Goal: Task Accomplishment & Management: Manage account settings

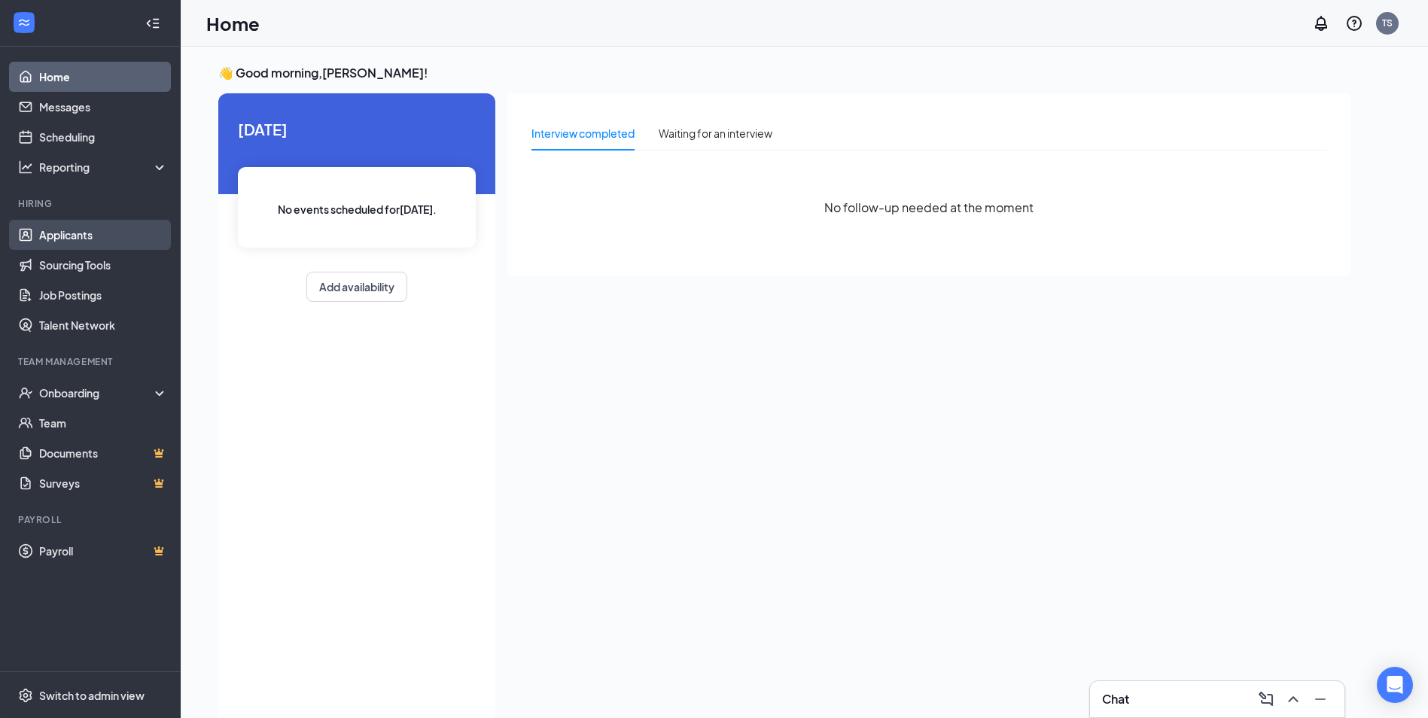
click at [39, 232] on link "Applicants" at bounding box center [103, 235] width 129 height 30
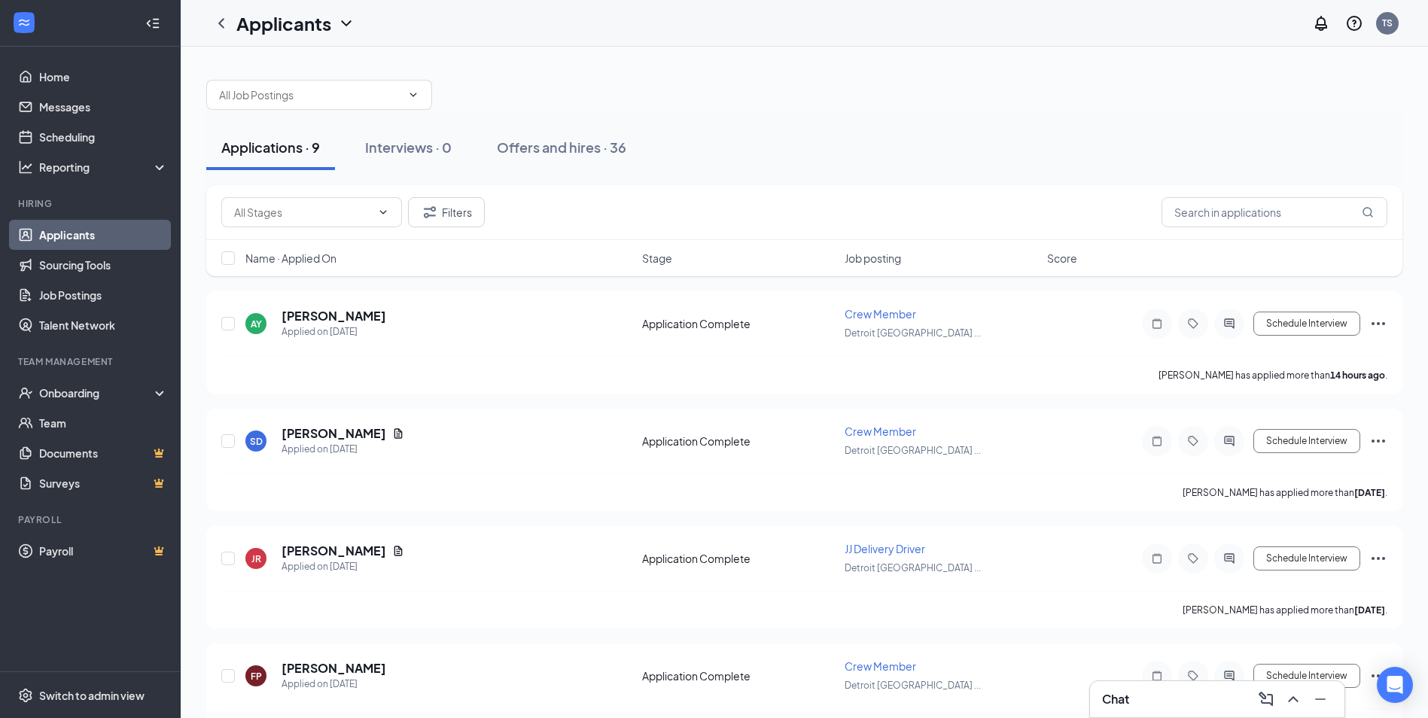
click at [1175, 697] on div "Chat" at bounding box center [1217, 699] width 230 height 24
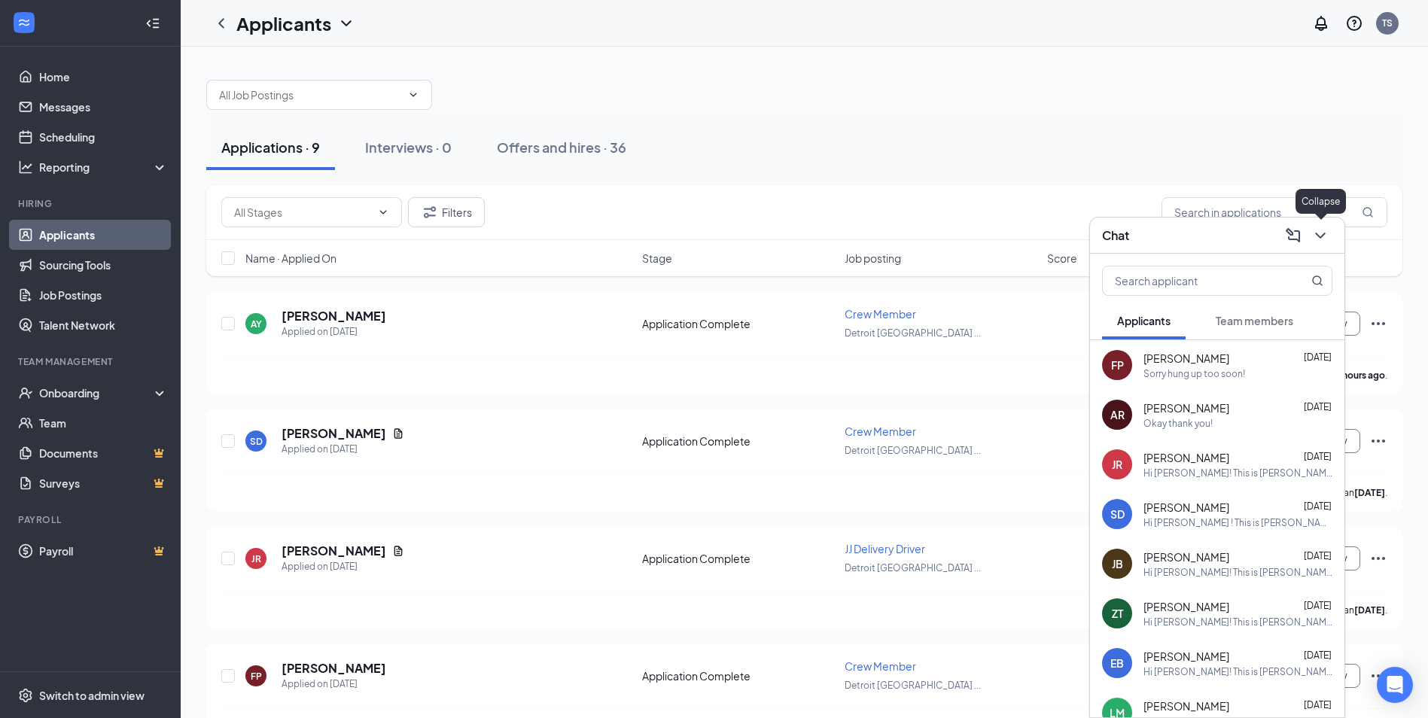
click at [1317, 236] on icon "ChevronDown" at bounding box center [1321, 236] width 18 height 18
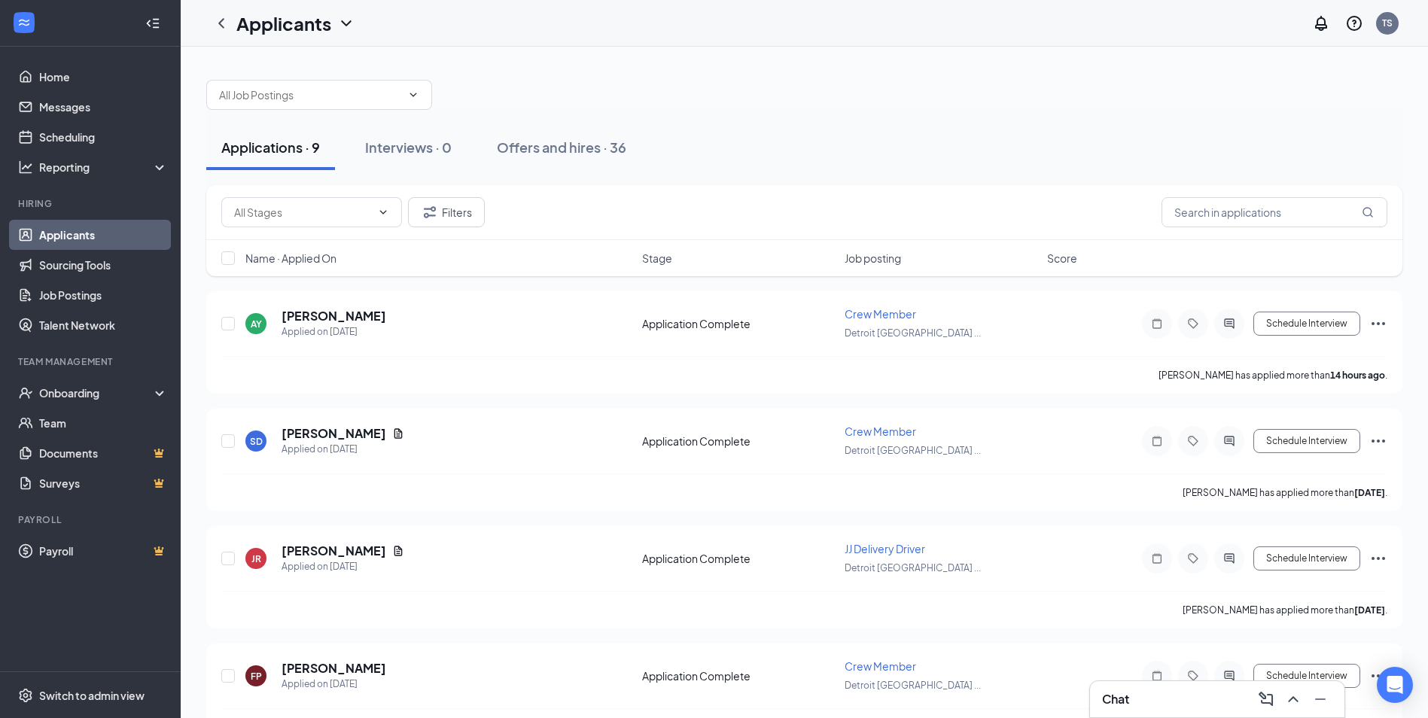
click at [1186, 694] on div "Chat" at bounding box center [1217, 699] width 230 height 24
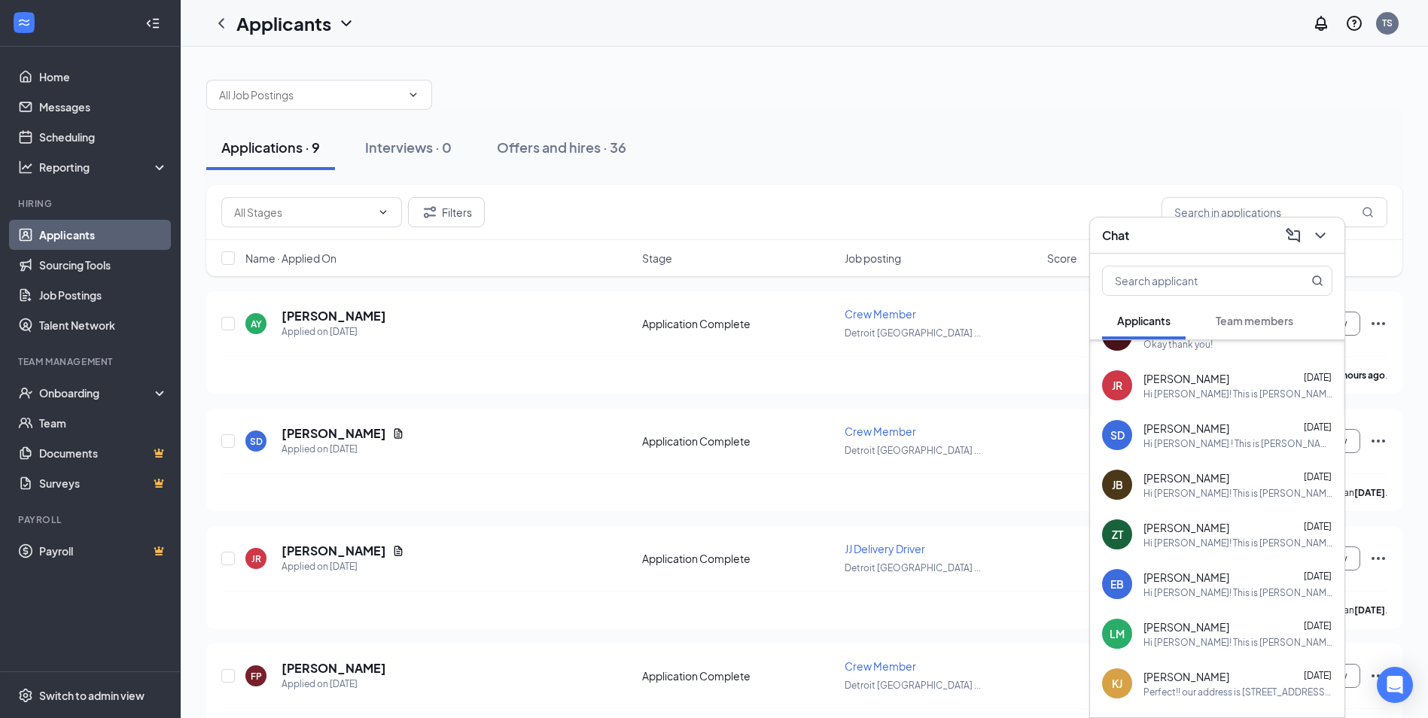
scroll to position [145, 0]
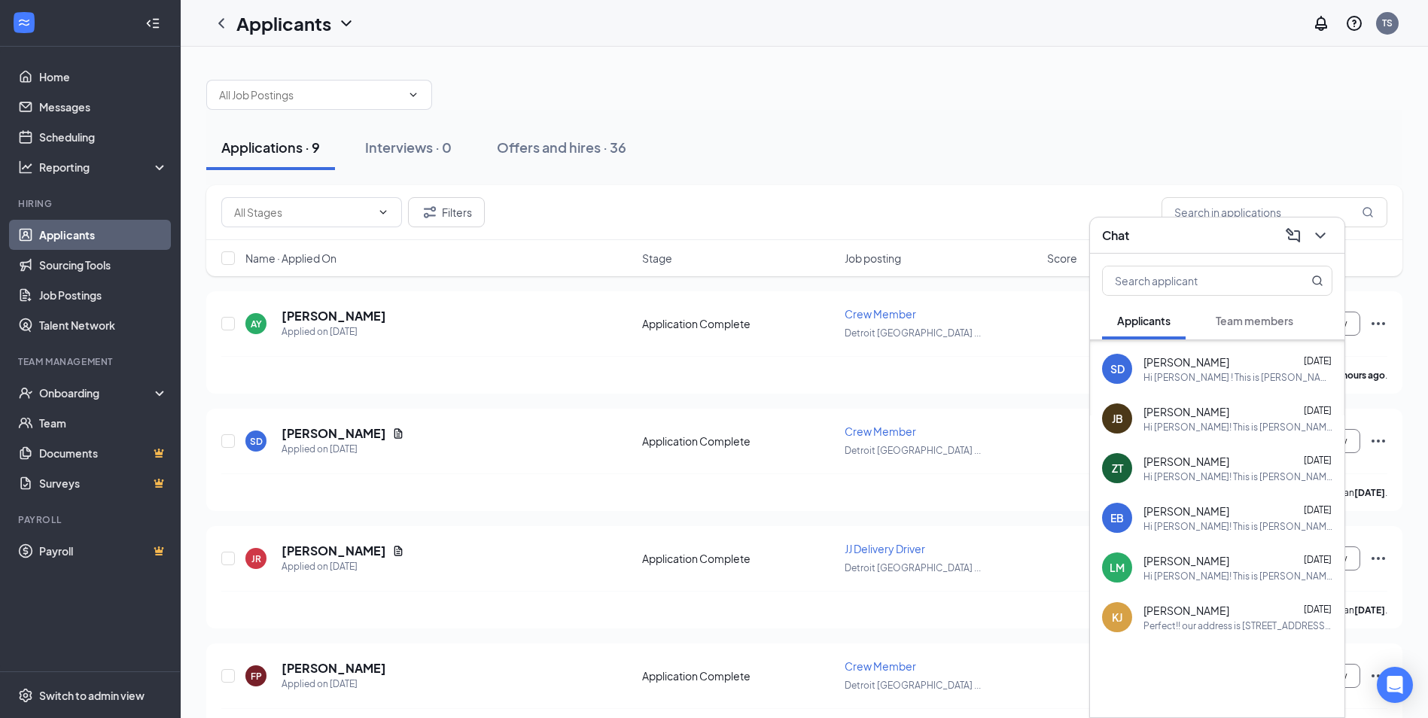
click at [1199, 50] on div "Applications · 9 Interviews · 0 Offers and hires · 36 Filters Name · Applied On…" at bounding box center [805, 699] width 1248 height 1305
click at [1049, 148] on div "Applications · 9 Interviews · 0 Offers and hires · 36" at bounding box center [804, 147] width 1197 height 45
click at [1312, 234] on icon "ChevronDown" at bounding box center [1321, 236] width 18 height 18
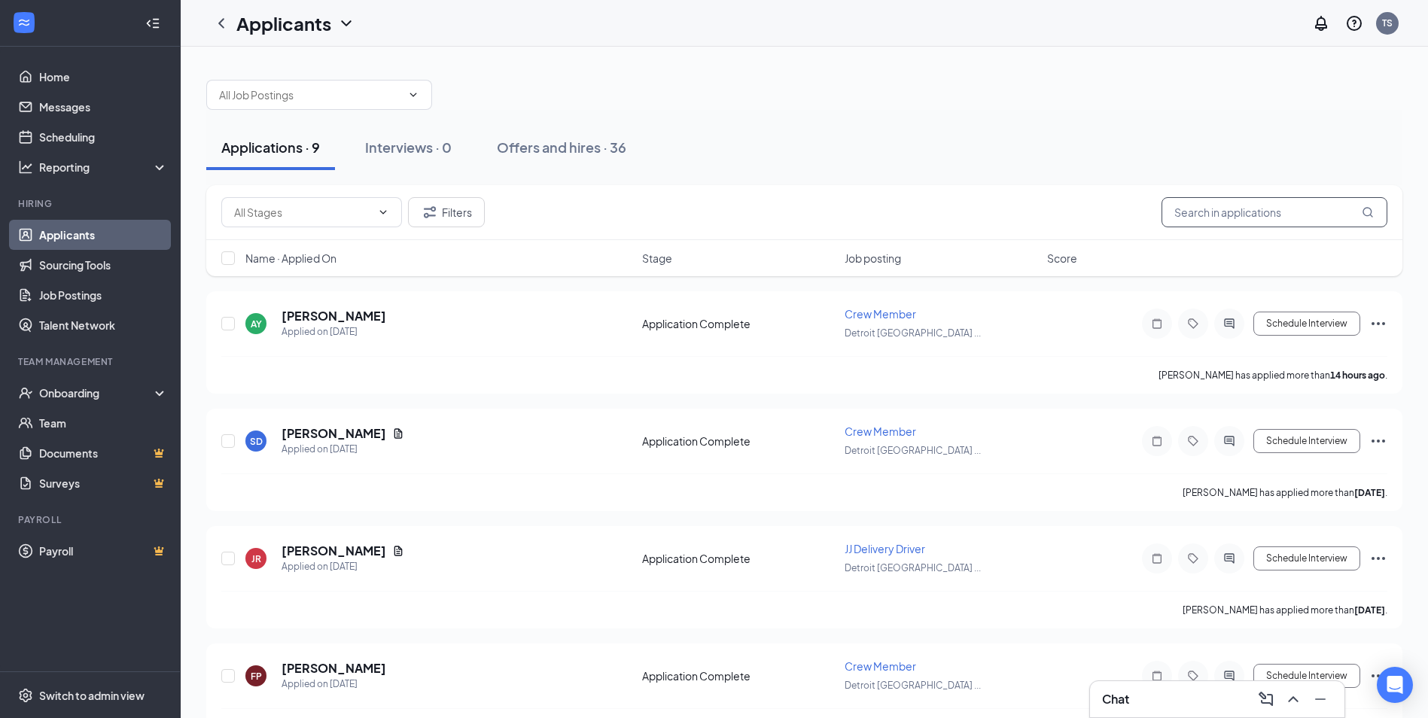
scroll to position [0, 0]
click at [471, 206] on button "Filters" at bounding box center [446, 212] width 77 height 30
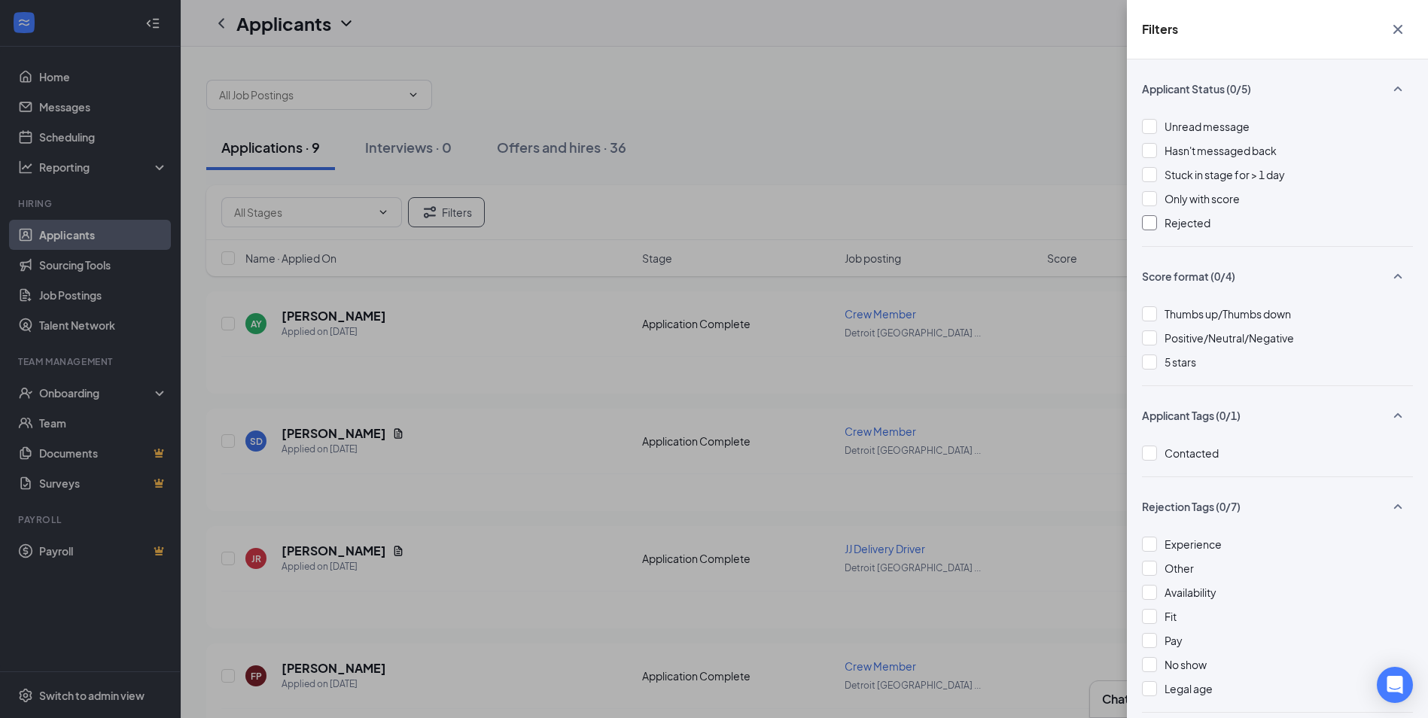
click at [1157, 222] on div at bounding box center [1149, 222] width 15 height 15
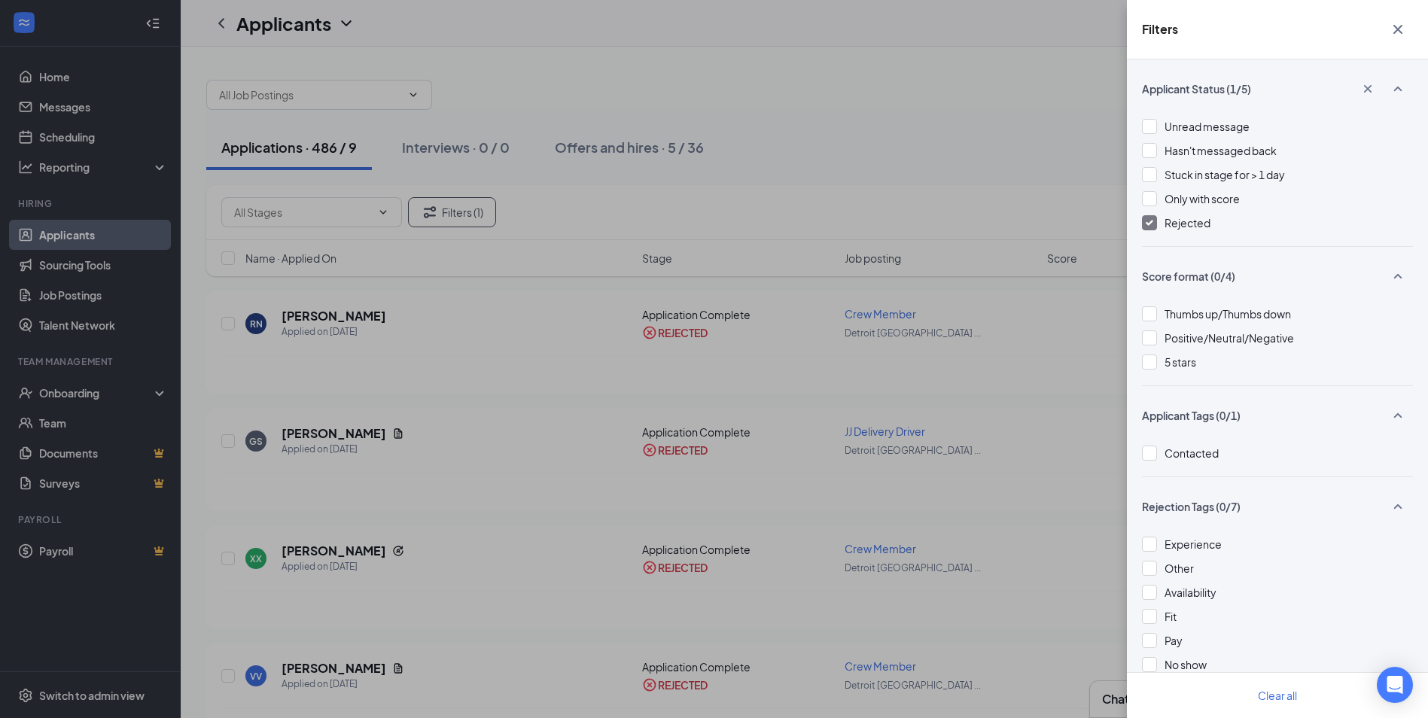
click at [840, 100] on div "Filters Applicant Status (1/5) Unread message Hasn't messaged back Stuck in sta…" at bounding box center [714, 359] width 1428 height 718
click at [1390, 27] on icon "Cross" at bounding box center [1398, 29] width 18 height 18
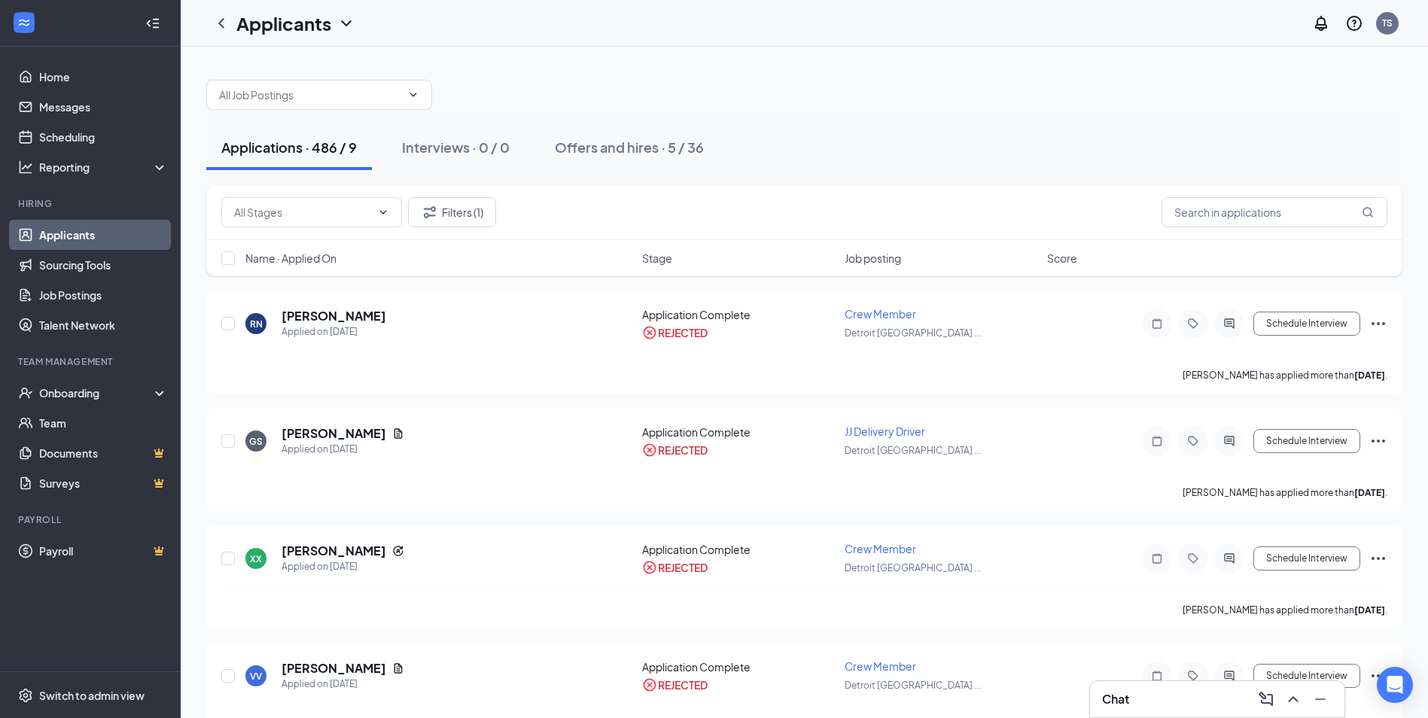
click at [1202, 697] on div "Chat" at bounding box center [1217, 699] width 230 height 24
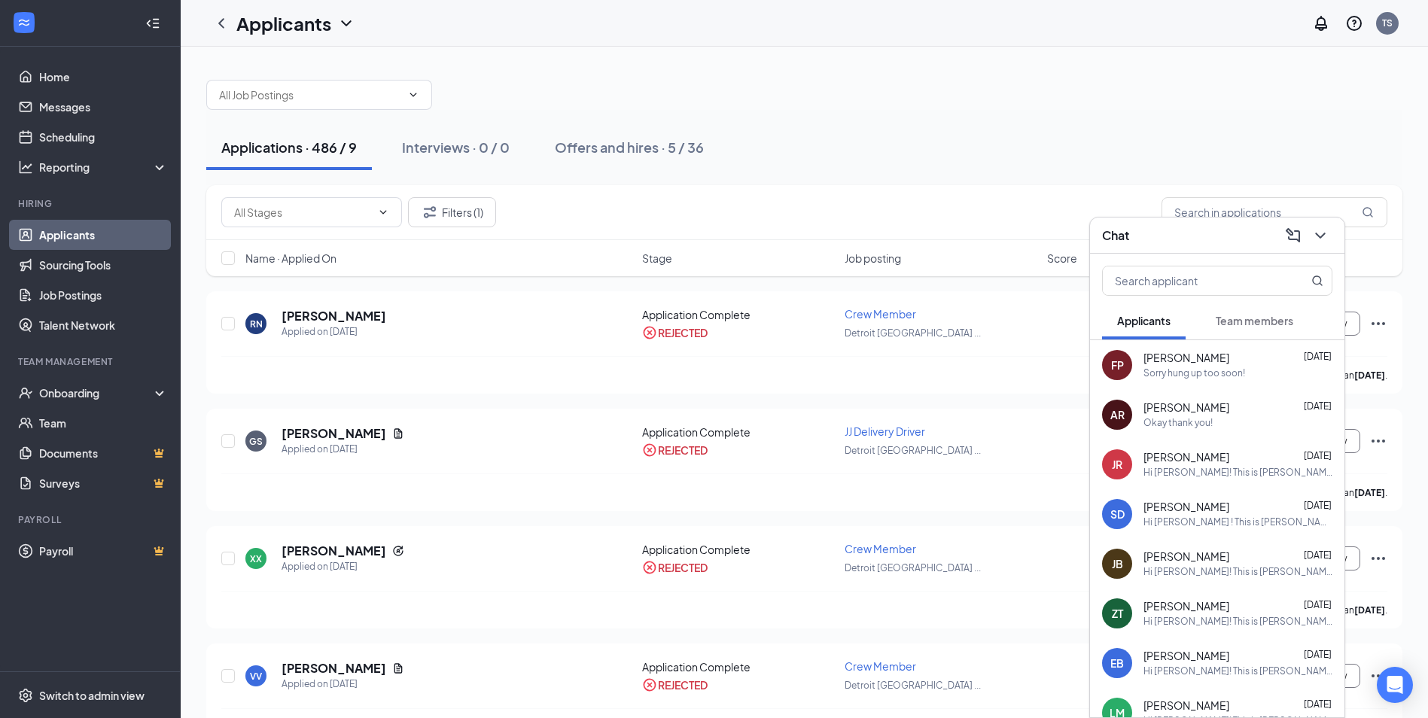
scroll to position [145, 0]
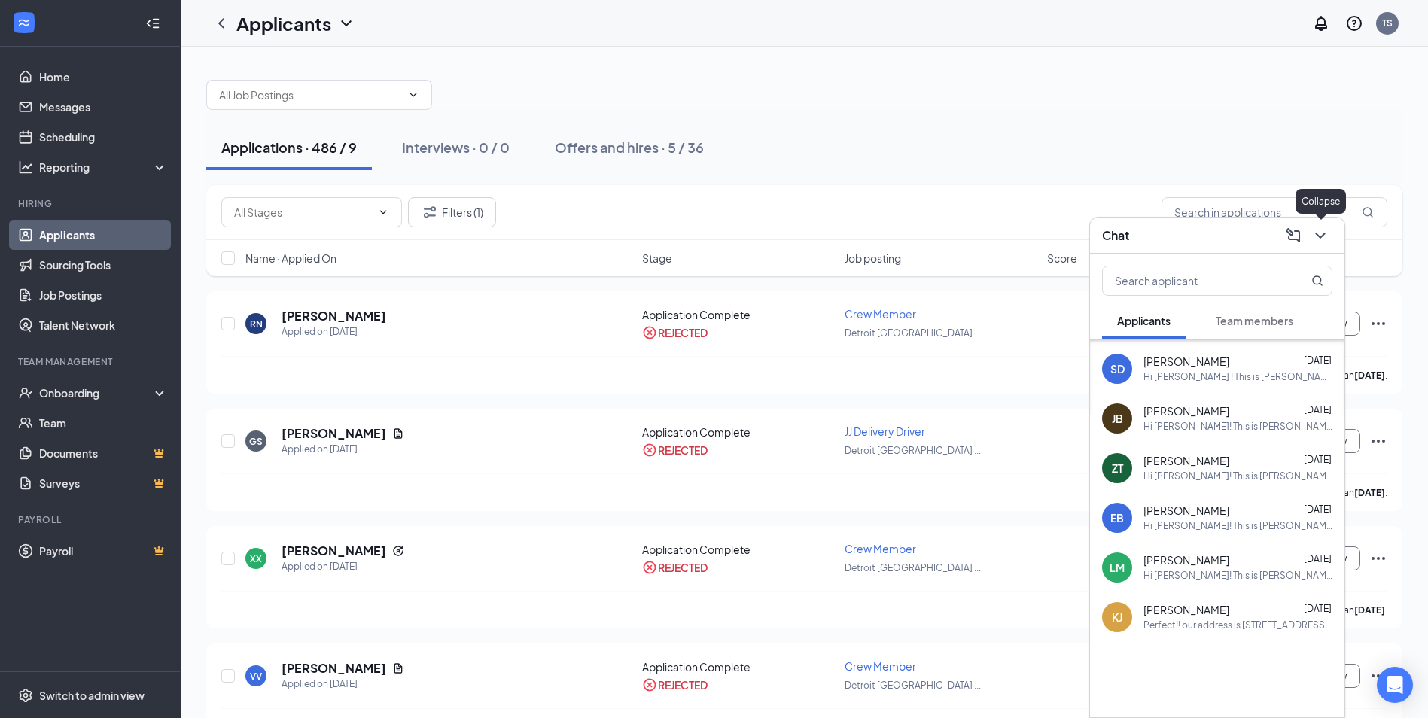
click at [1324, 239] on icon "ChevronDown" at bounding box center [1321, 236] width 18 height 18
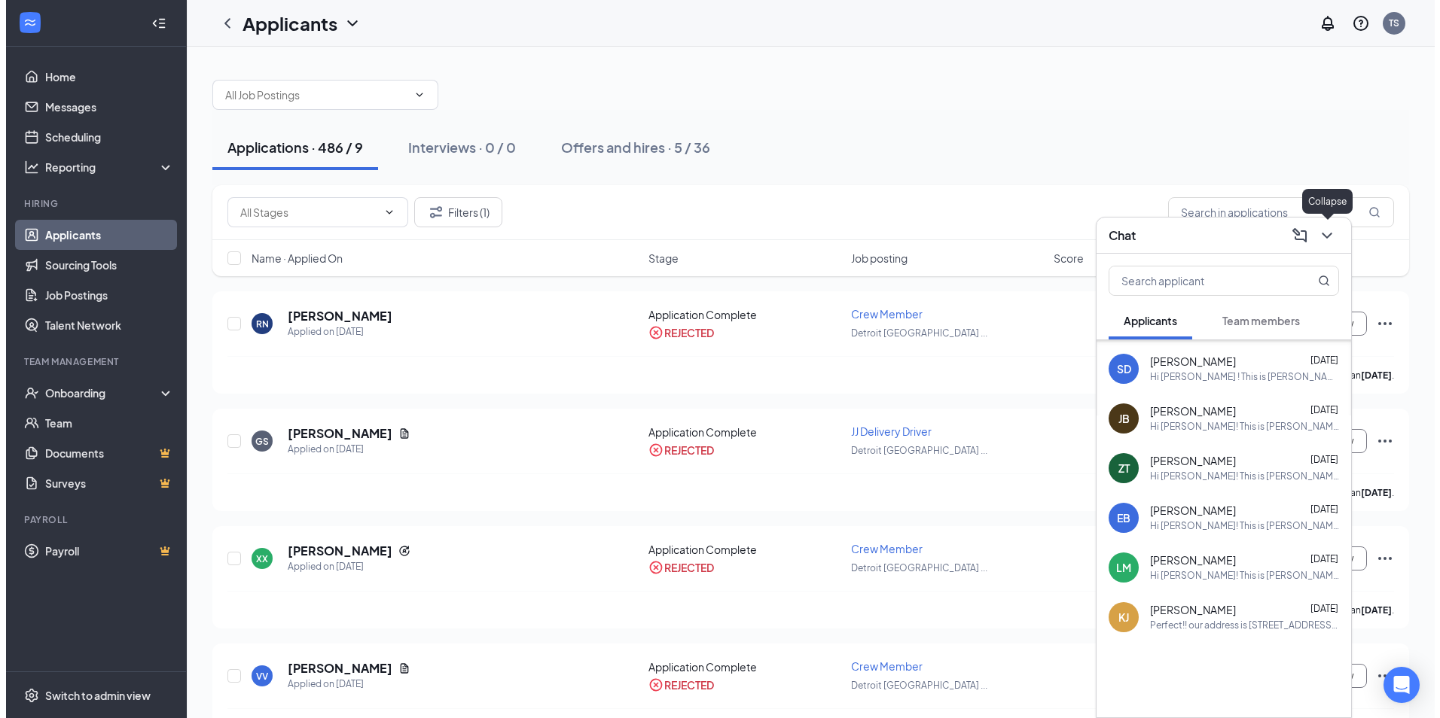
scroll to position [0, 0]
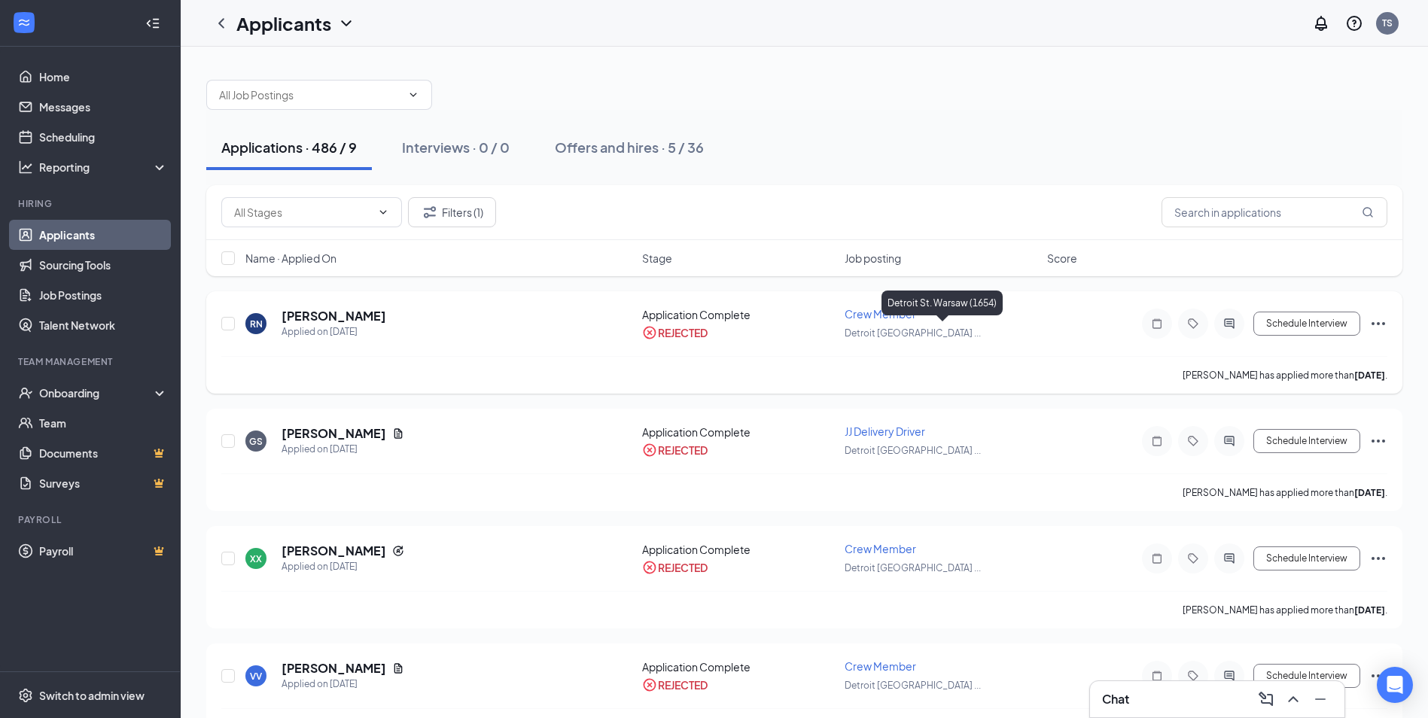
click at [1022, 335] on div "Detroit [GEOGRAPHIC_DATA] ..." at bounding box center [942, 333] width 194 height 17
click at [298, 312] on h5 "[PERSON_NAME]" at bounding box center [334, 316] width 105 height 17
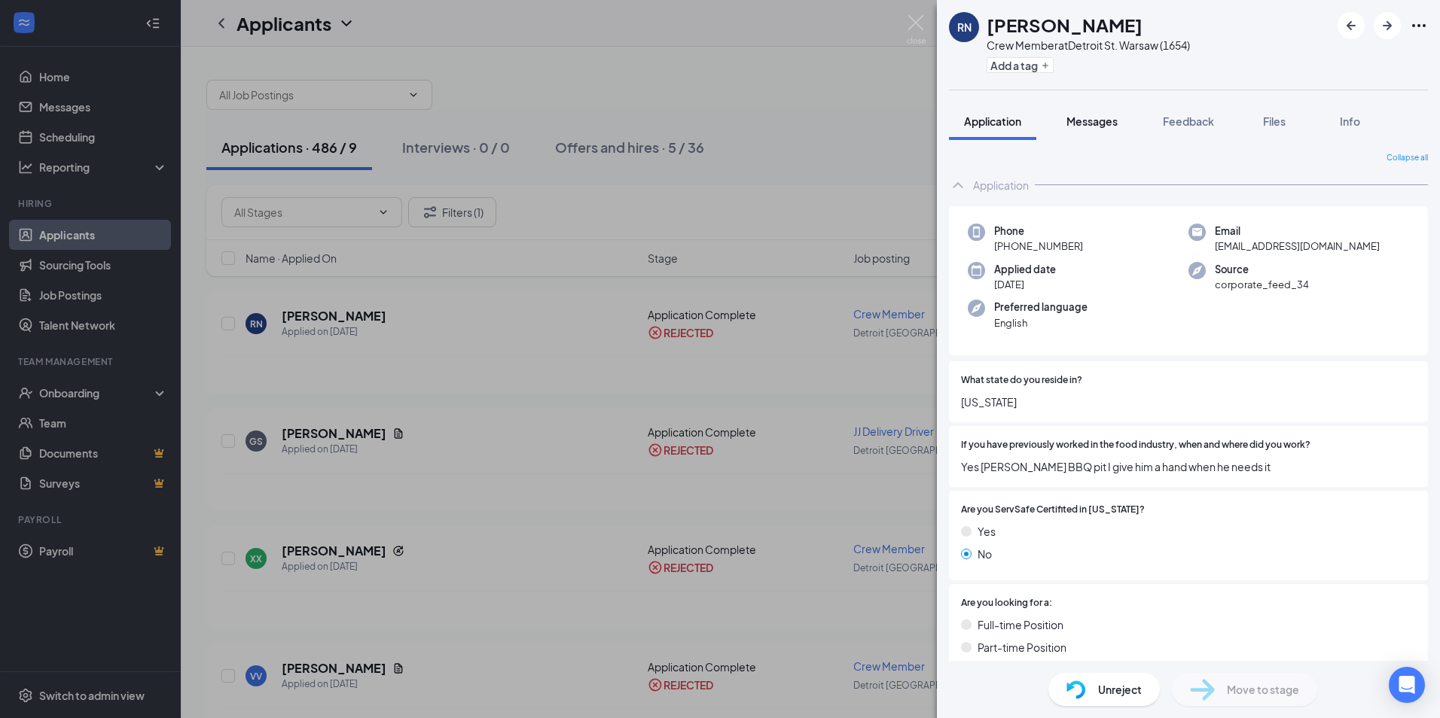
click at [1114, 124] on span "Messages" at bounding box center [1091, 121] width 51 height 14
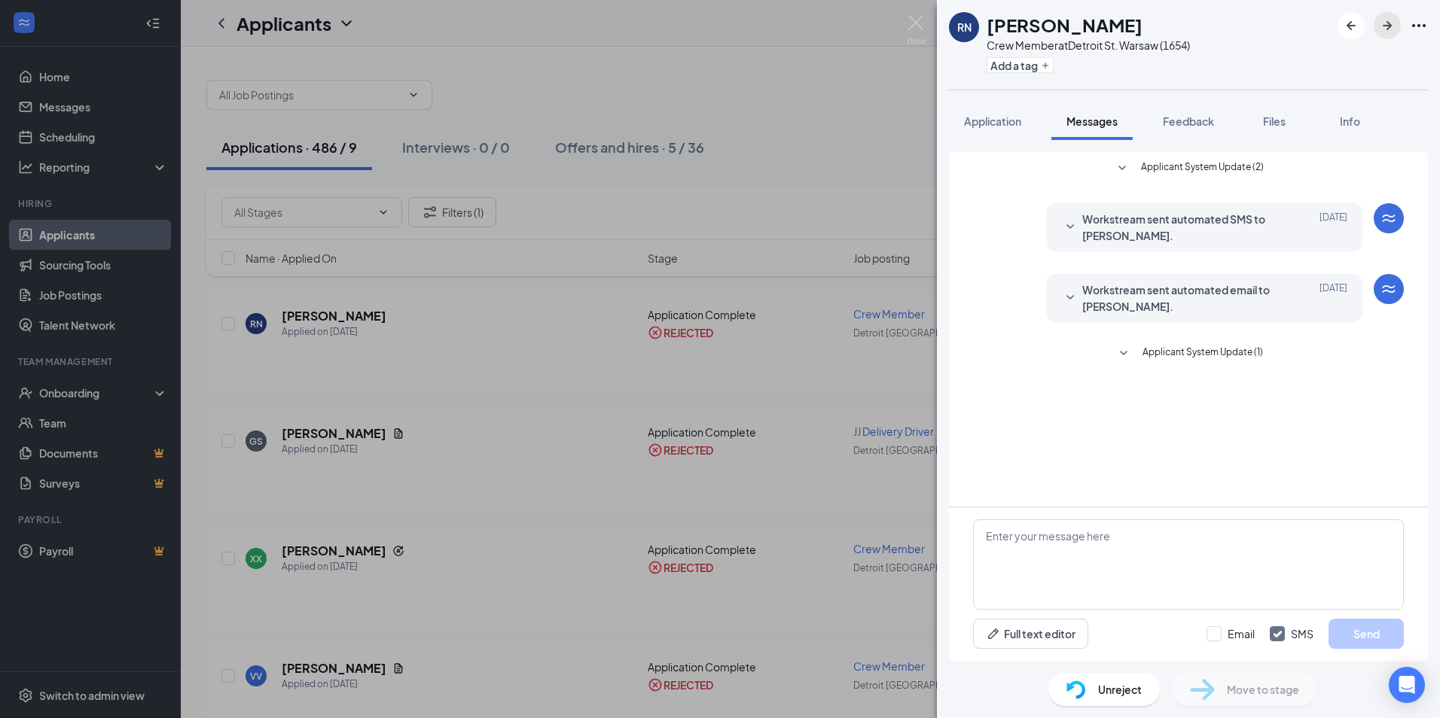
click at [1388, 22] on icon "ArrowRight" at bounding box center [1386, 25] width 9 height 9
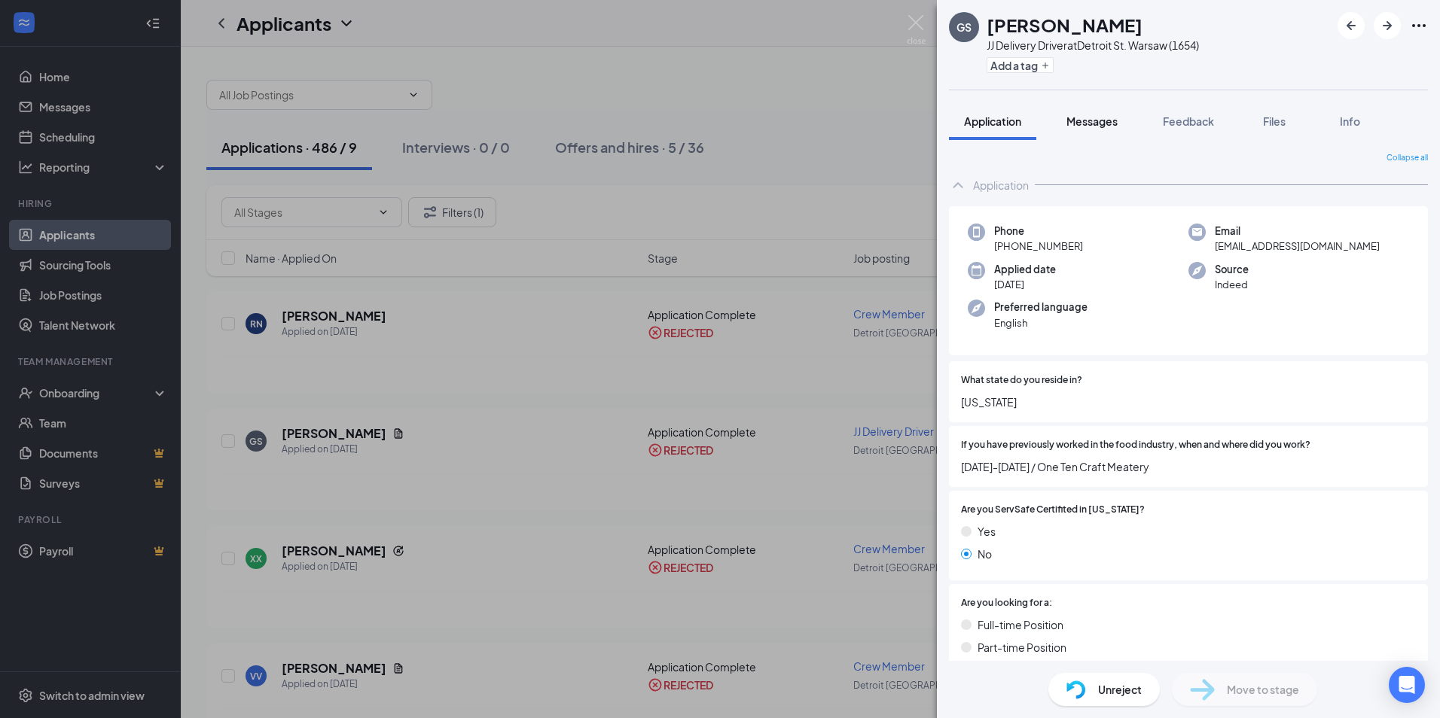
click at [1097, 126] on span "Messages" at bounding box center [1091, 121] width 51 height 14
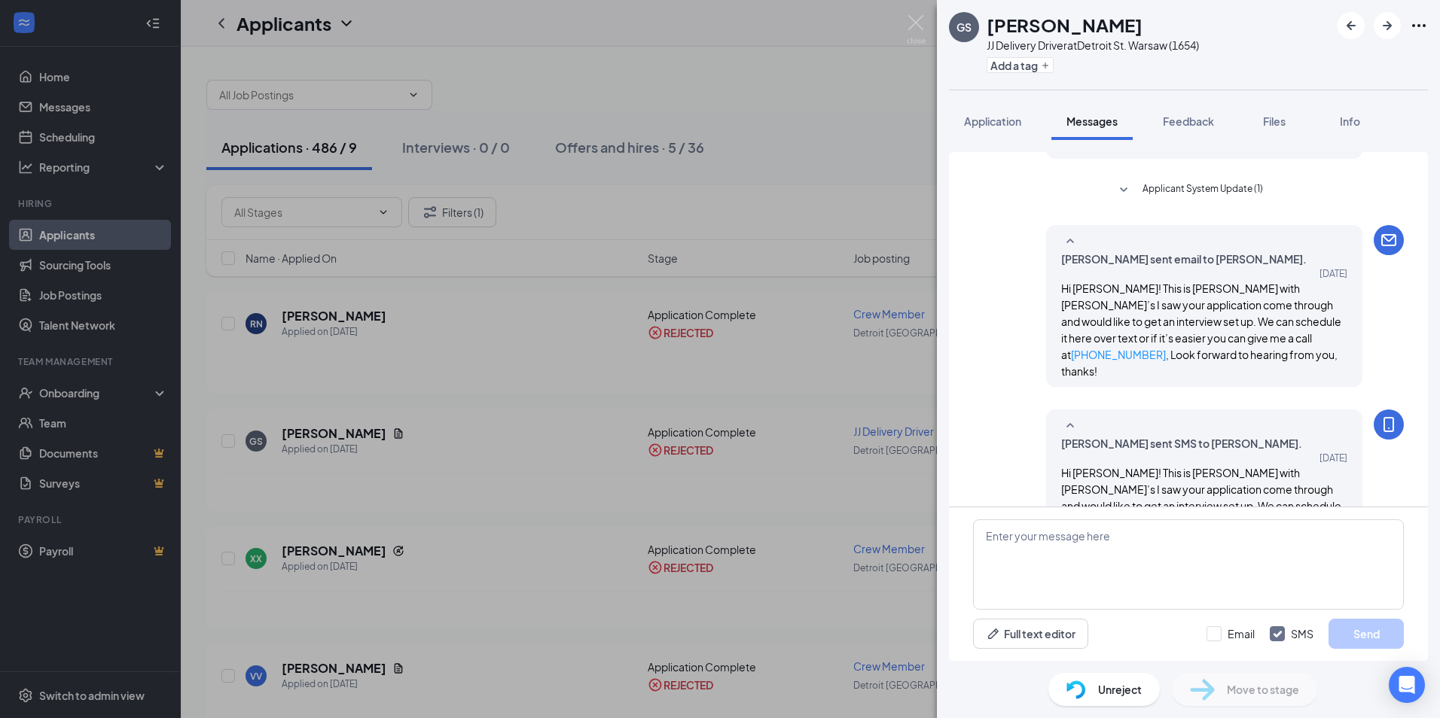
scroll to position [243, 0]
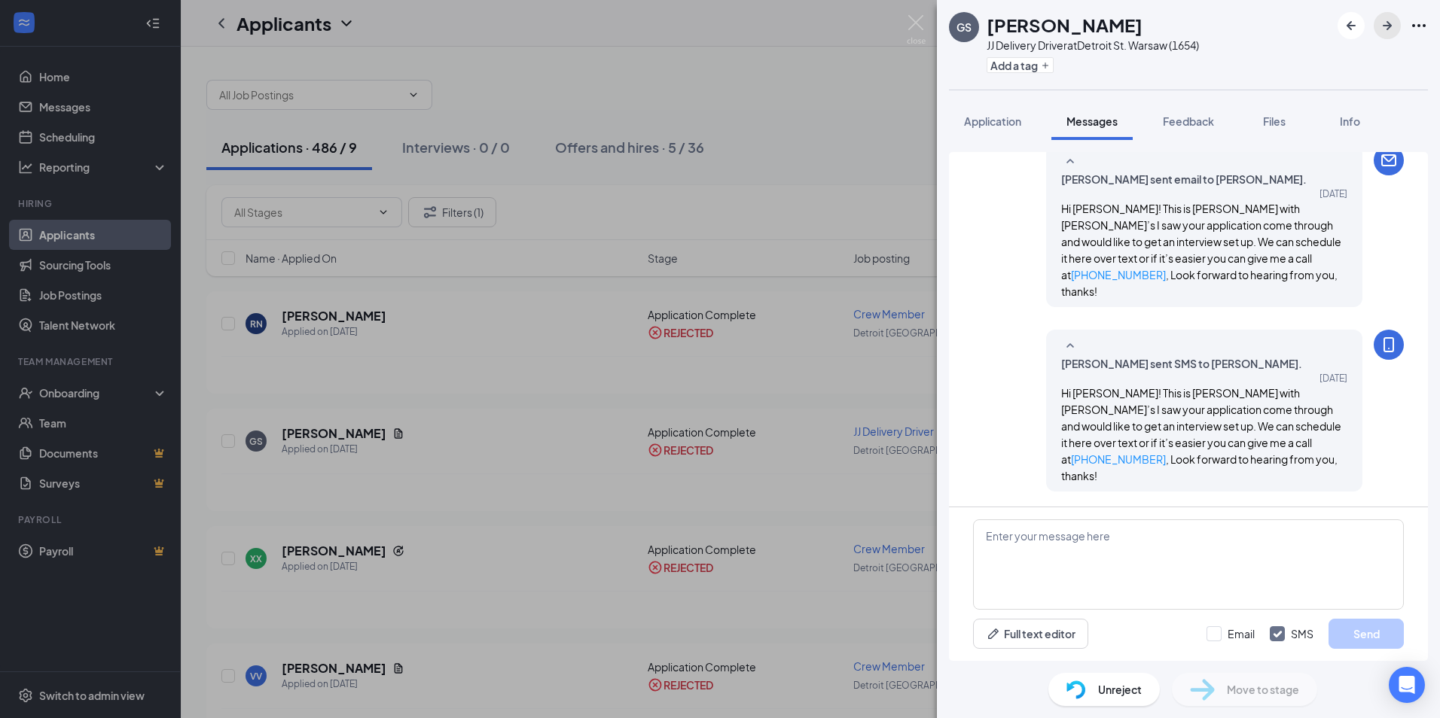
click at [1384, 29] on icon "ArrowRight" at bounding box center [1387, 26] width 18 height 18
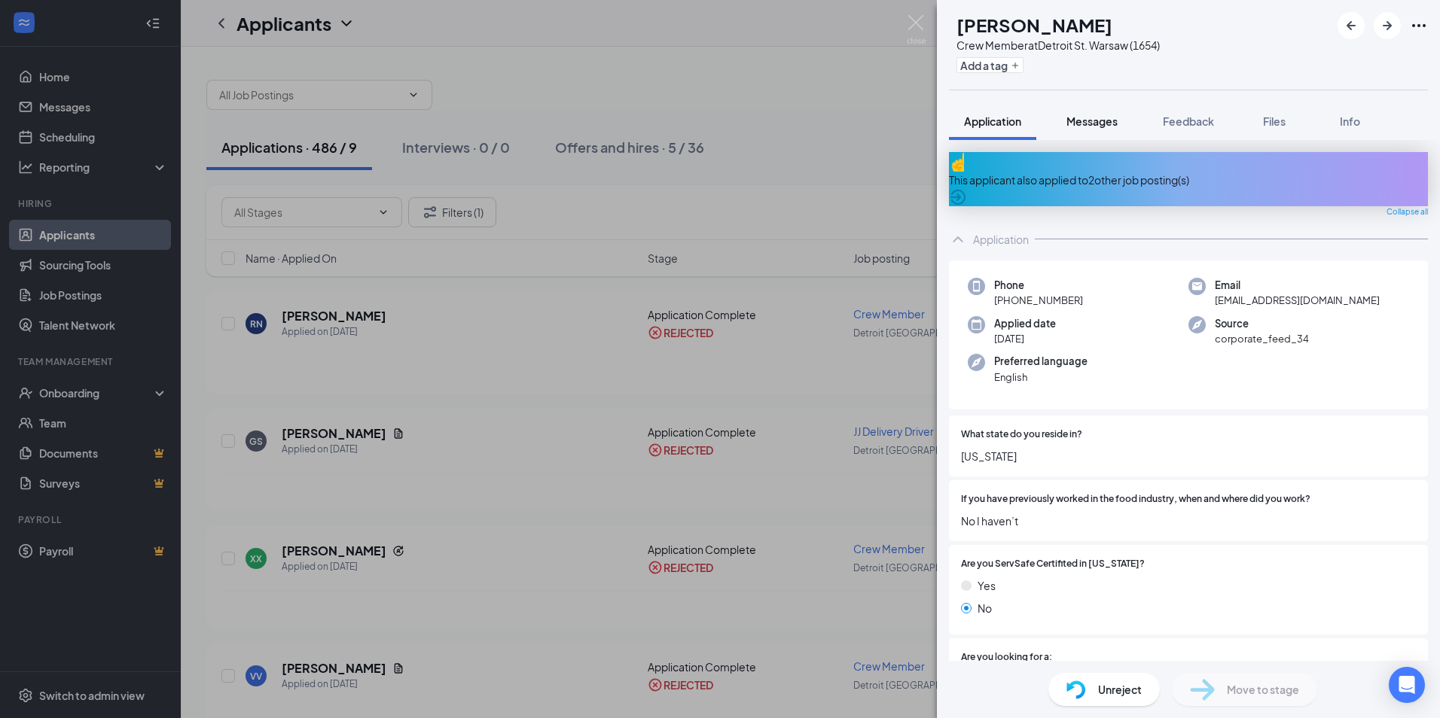
click at [1105, 122] on span "Messages" at bounding box center [1091, 121] width 51 height 14
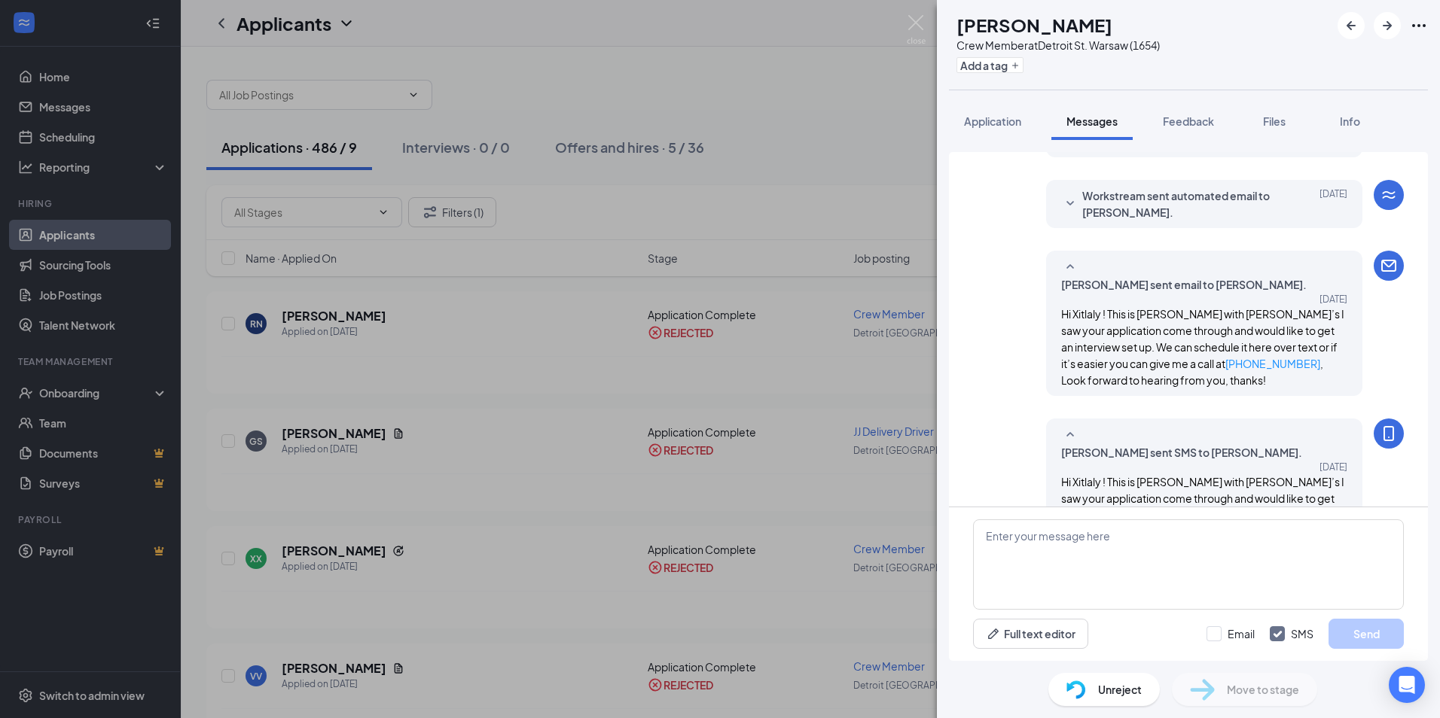
scroll to position [169, 0]
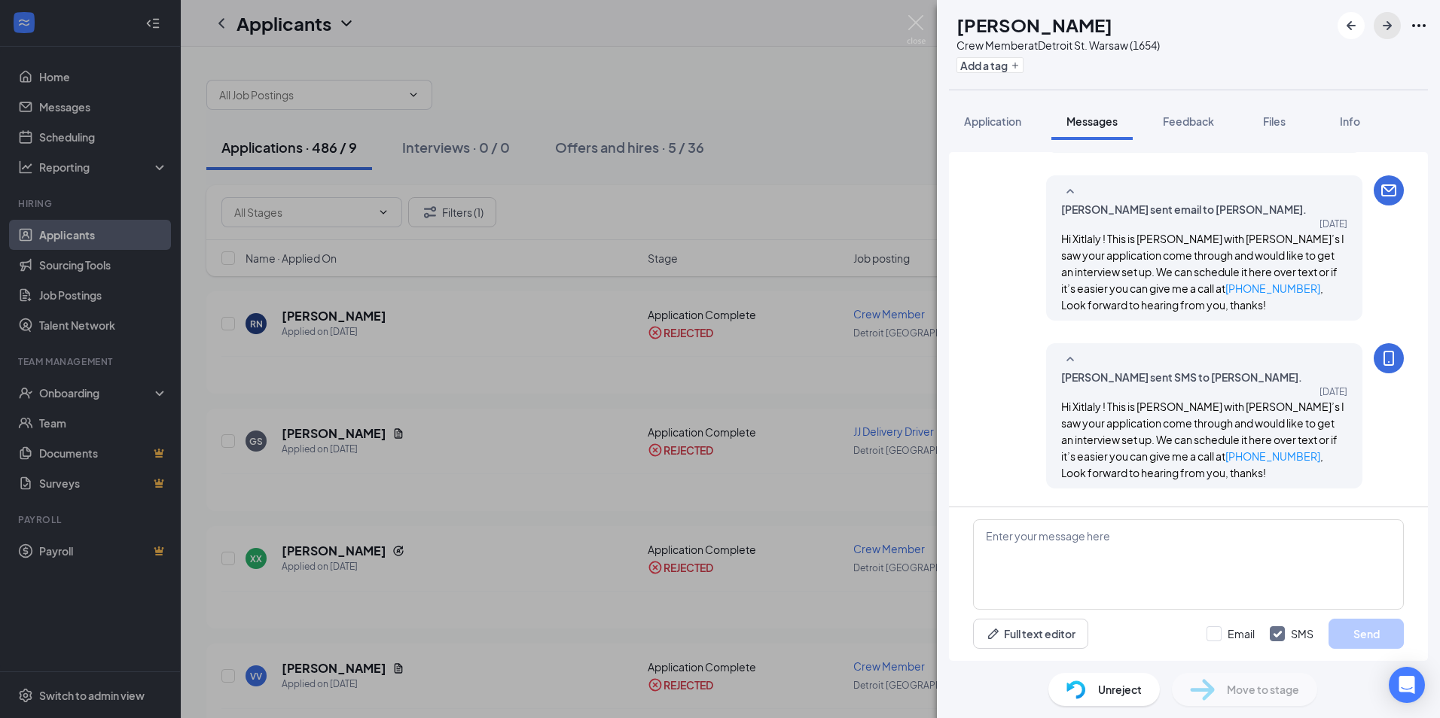
click at [1392, 32] on icon "ArrowRight" at bounding box center [1387, 26] width 18 height 18
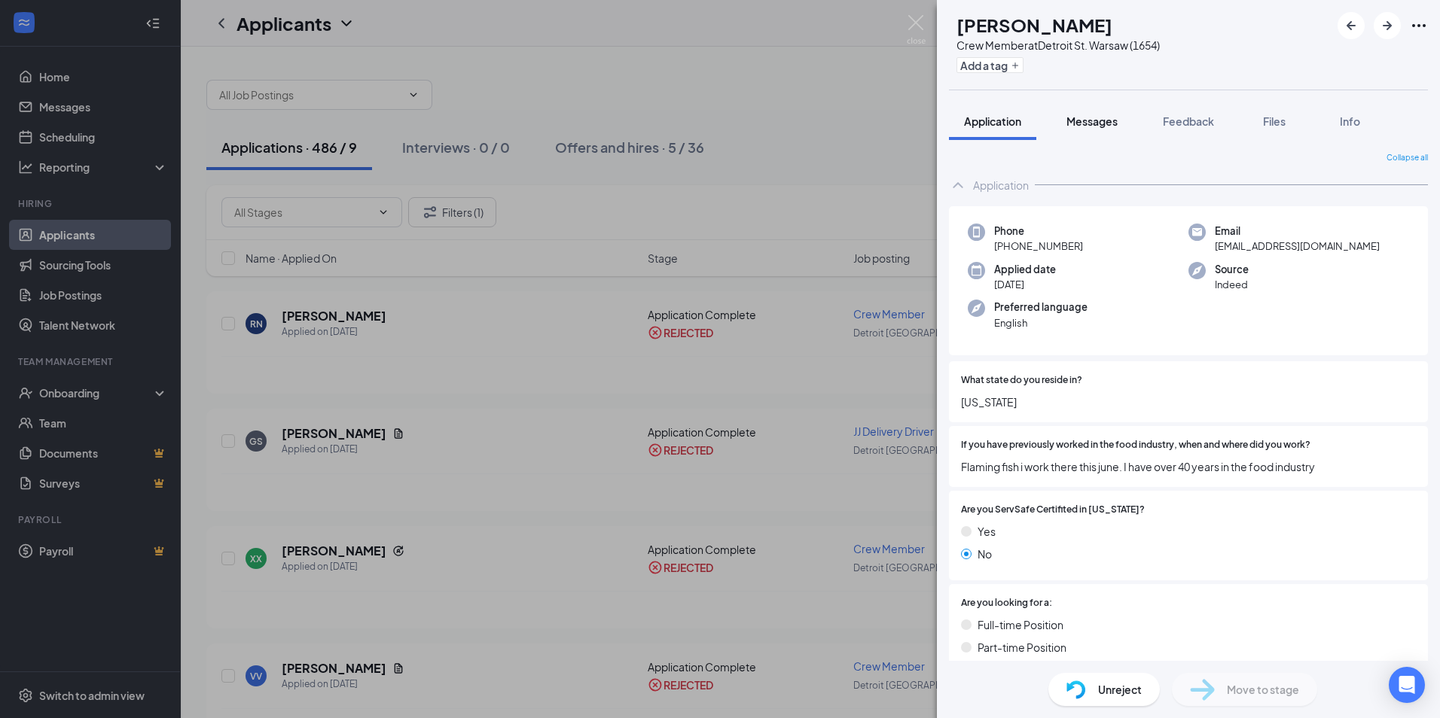
click at [1113, 127] on span "Messages" at bounding box center [1091, 121] width 51 height 14
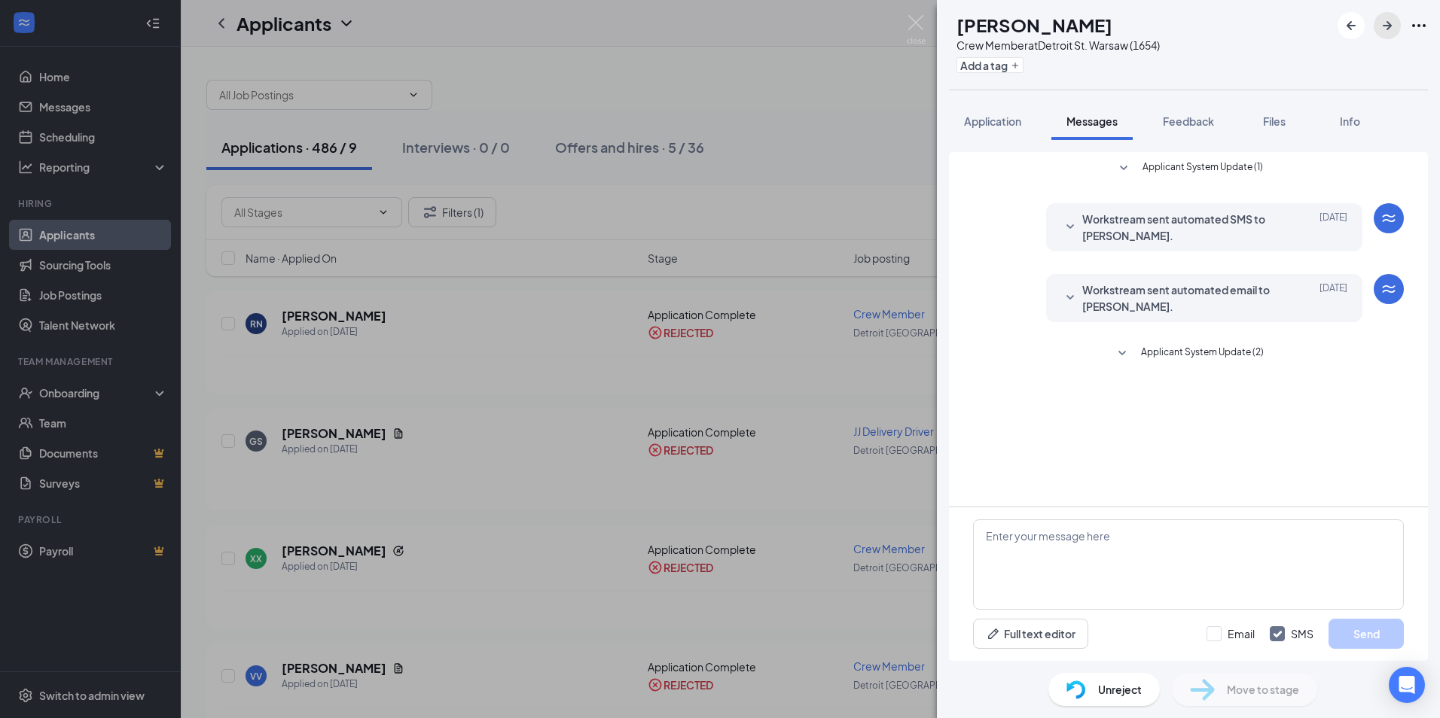
click at [1383, 23] on icon "ArrowRight" at bounding box center [1387, 26] width 18 height 18
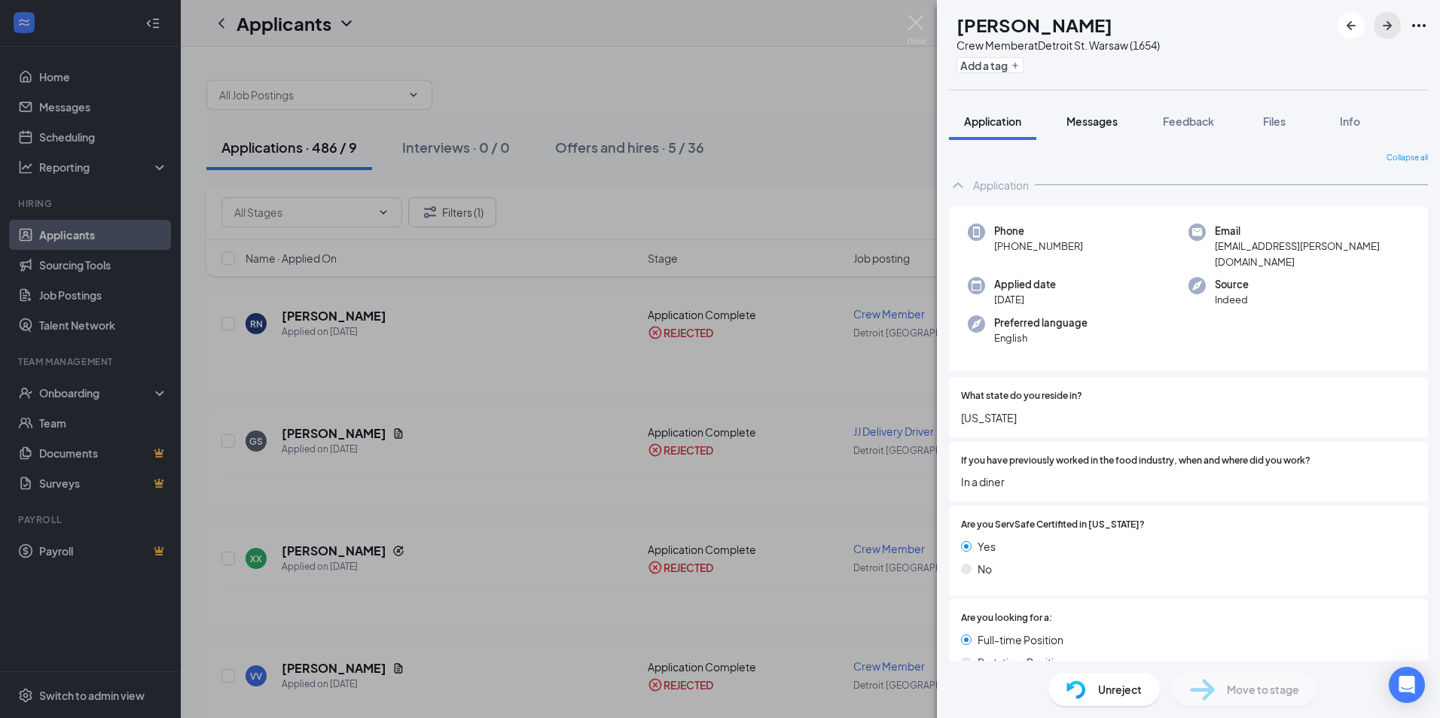
click at [1123, 123] on button "Messages" at bounding box center [1091, 121] width 81 height 38
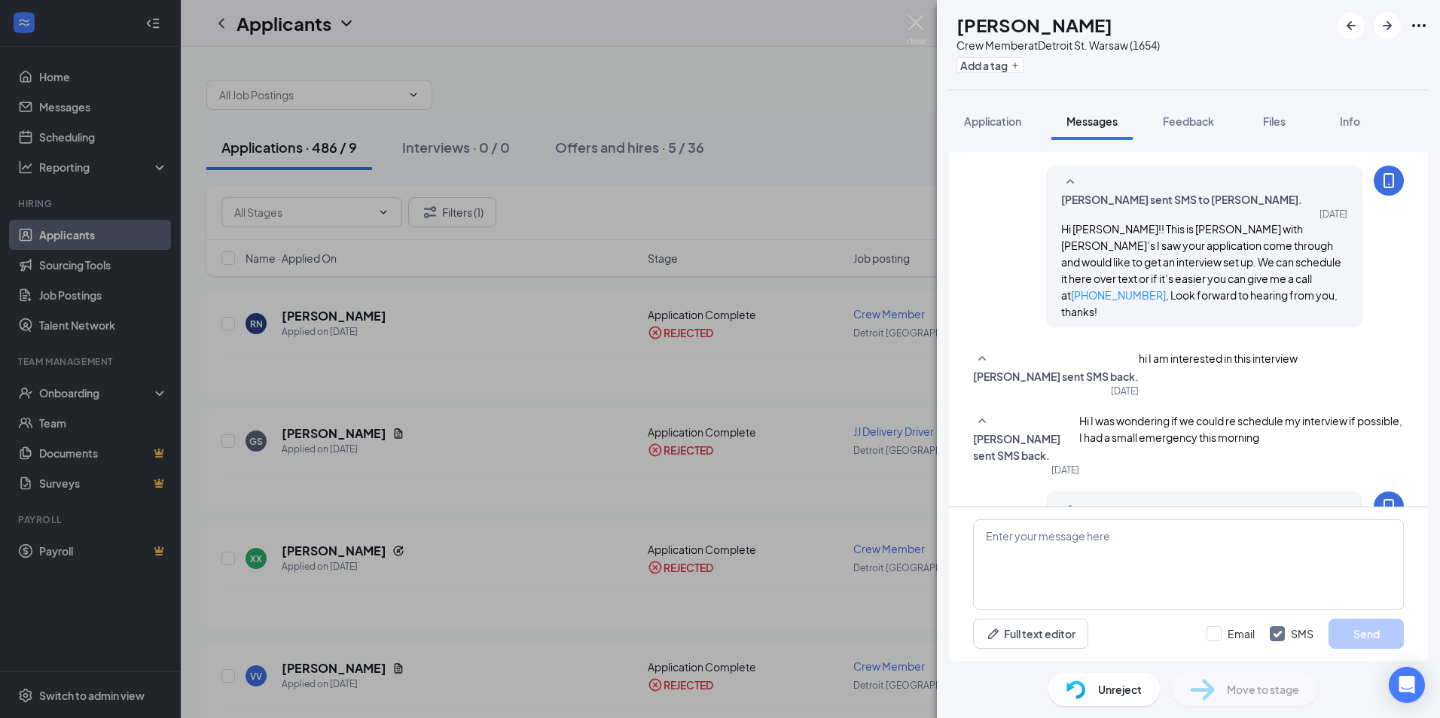
scroll to position [490, 0]
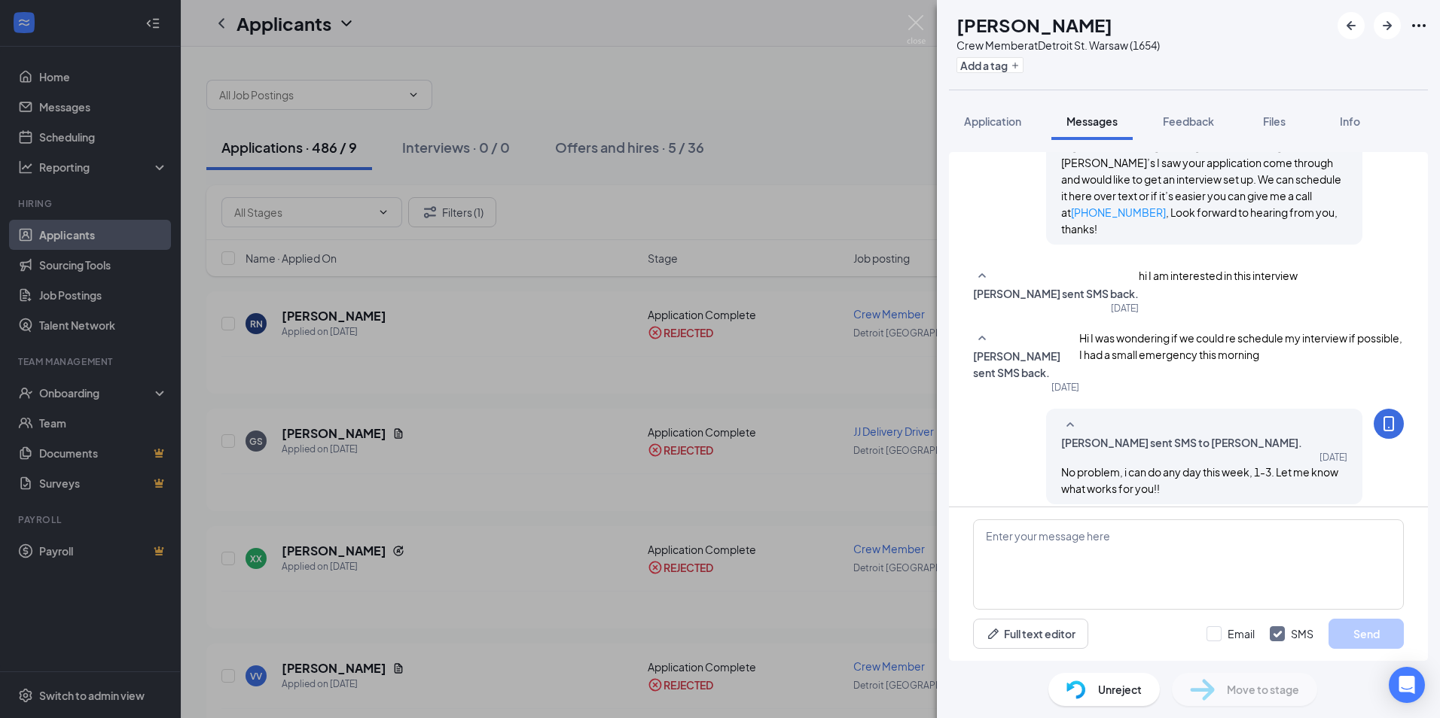
click at [1120, 533] on icon "SmallChevronDown" at bounding box center [1124, 535] width 8 height 5
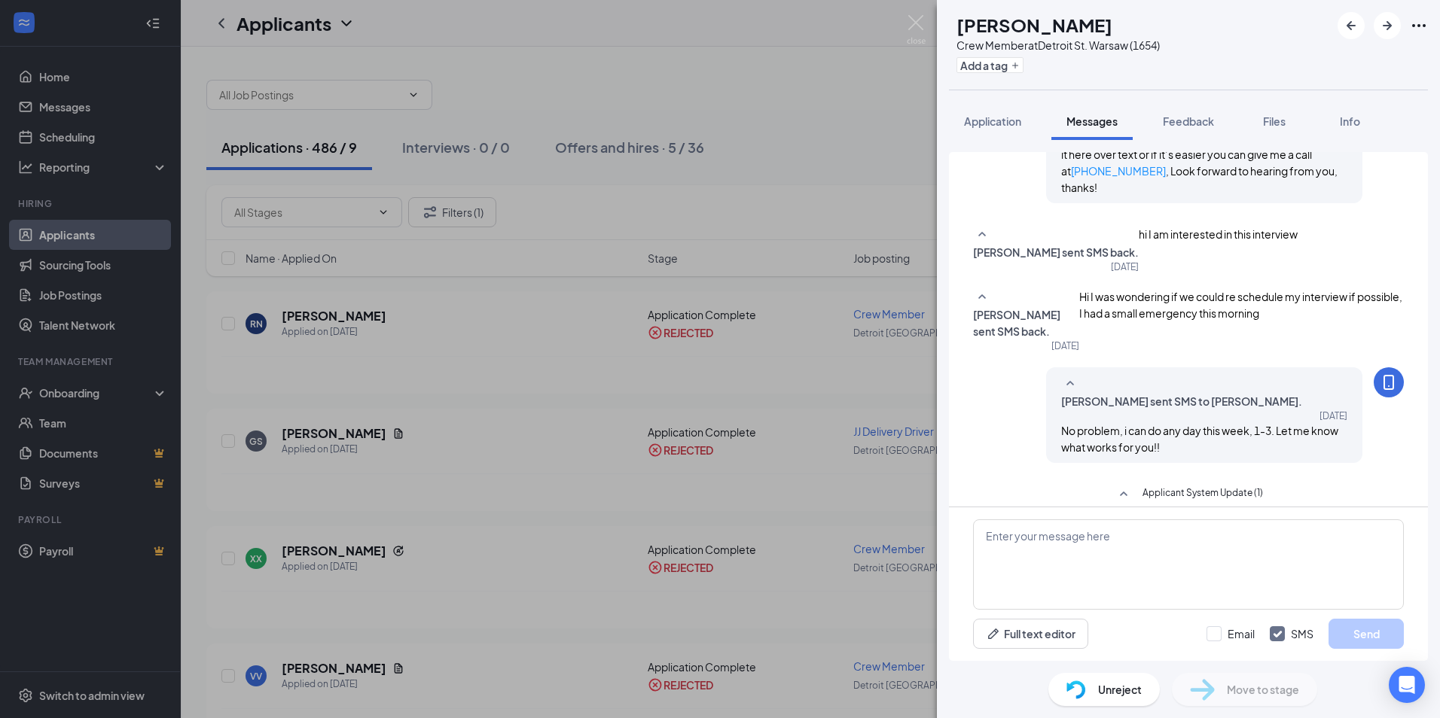
click at [1128, 486] on button "Applicant System Update (1)" at bounding box center [1188, 495] width 148 height 18
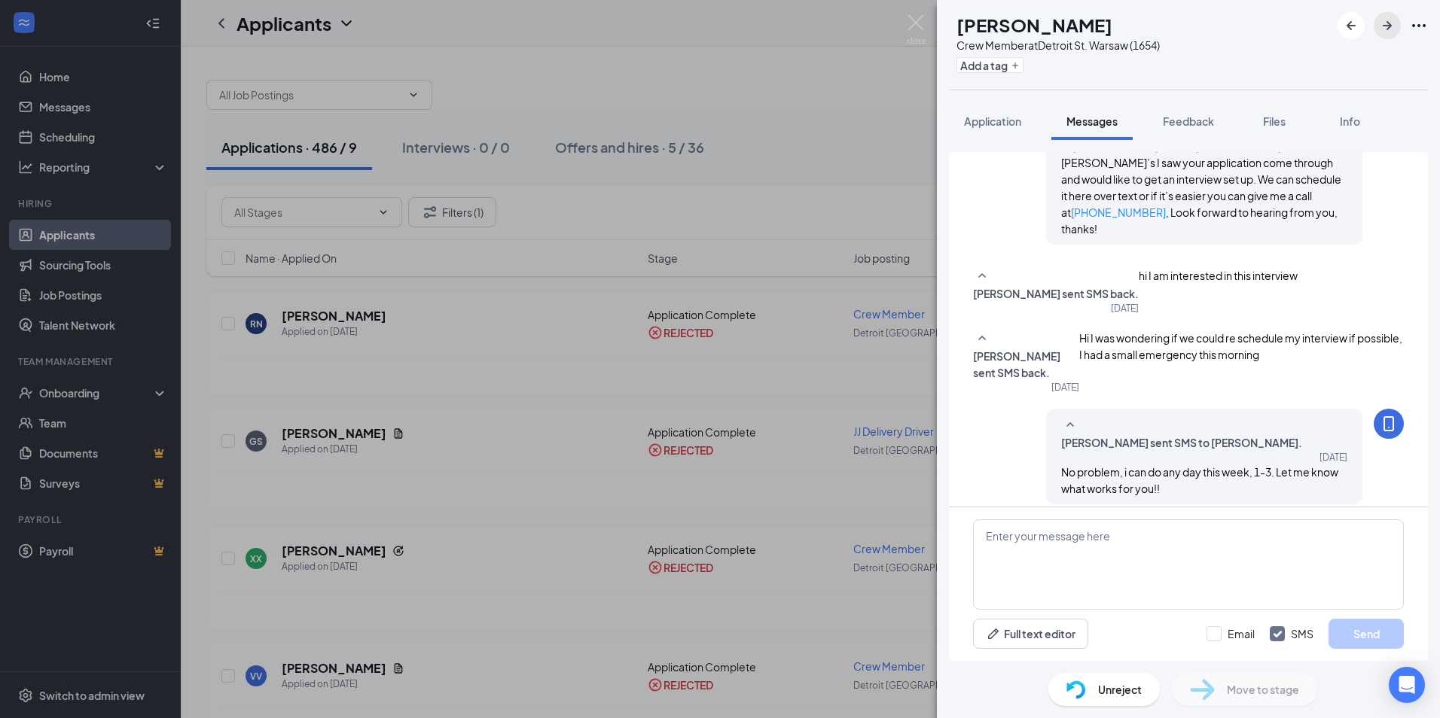
click at [1394, 31] on icon "ArrowRight" at bounding box center [1387, 26] width 18 height 18
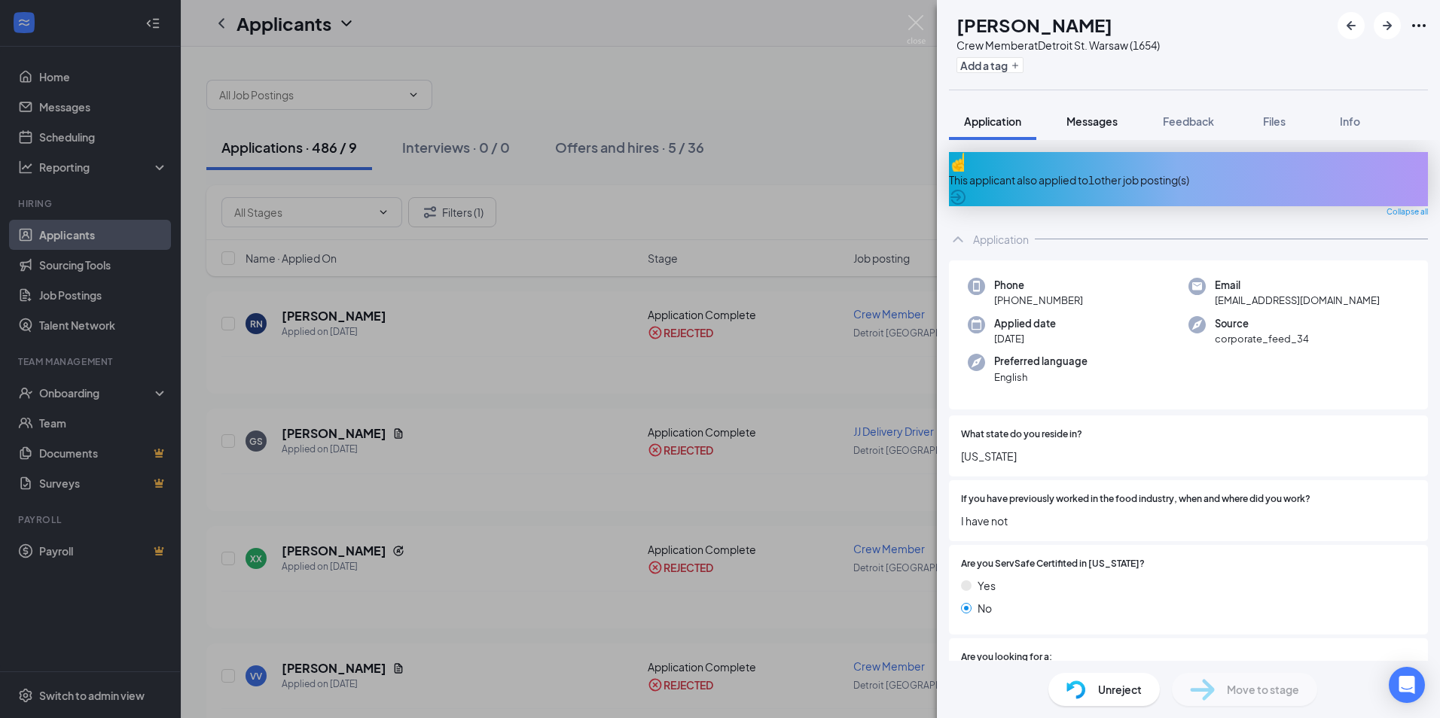
click at [1100, 123] on span "Messages" at bounding box center [1091, 121] width 51 height 14
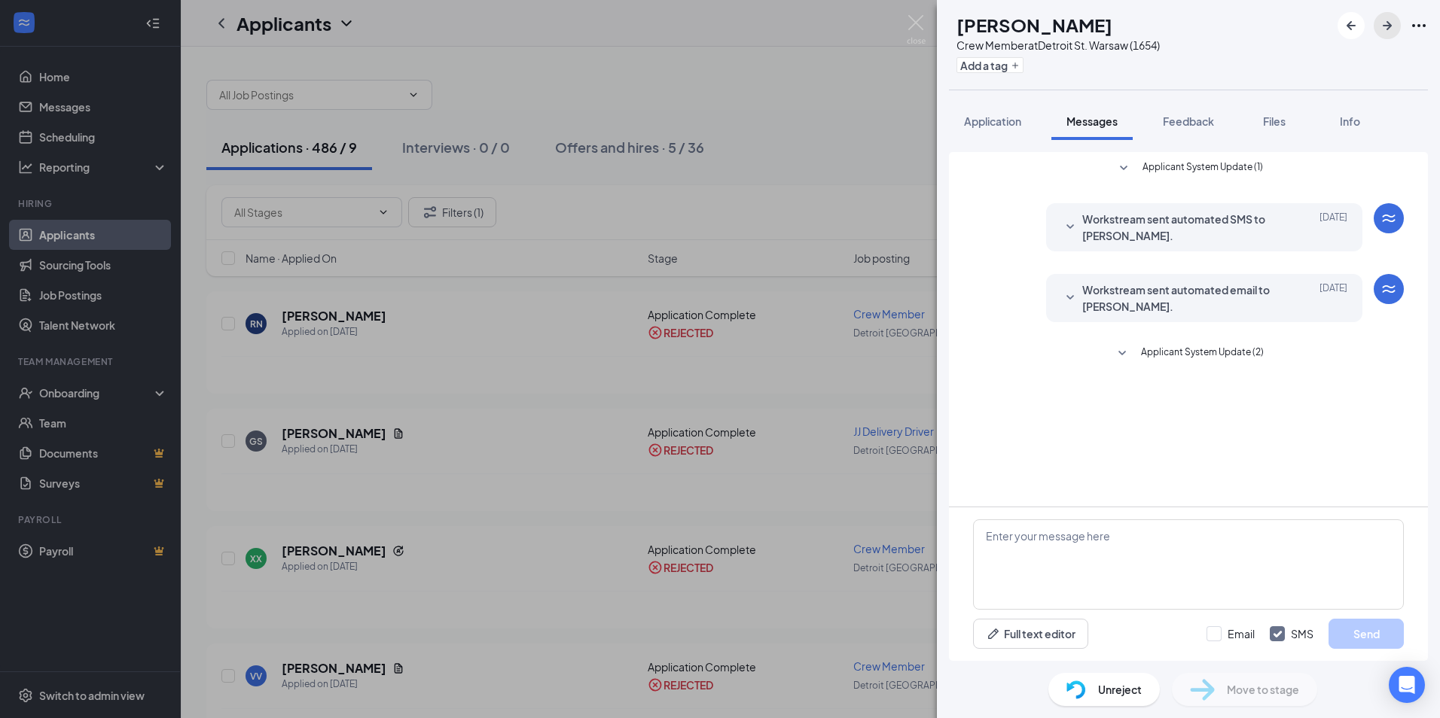
click at [1383, 35] on button "button" at bounding box center [1386, 25] width 27 height 27
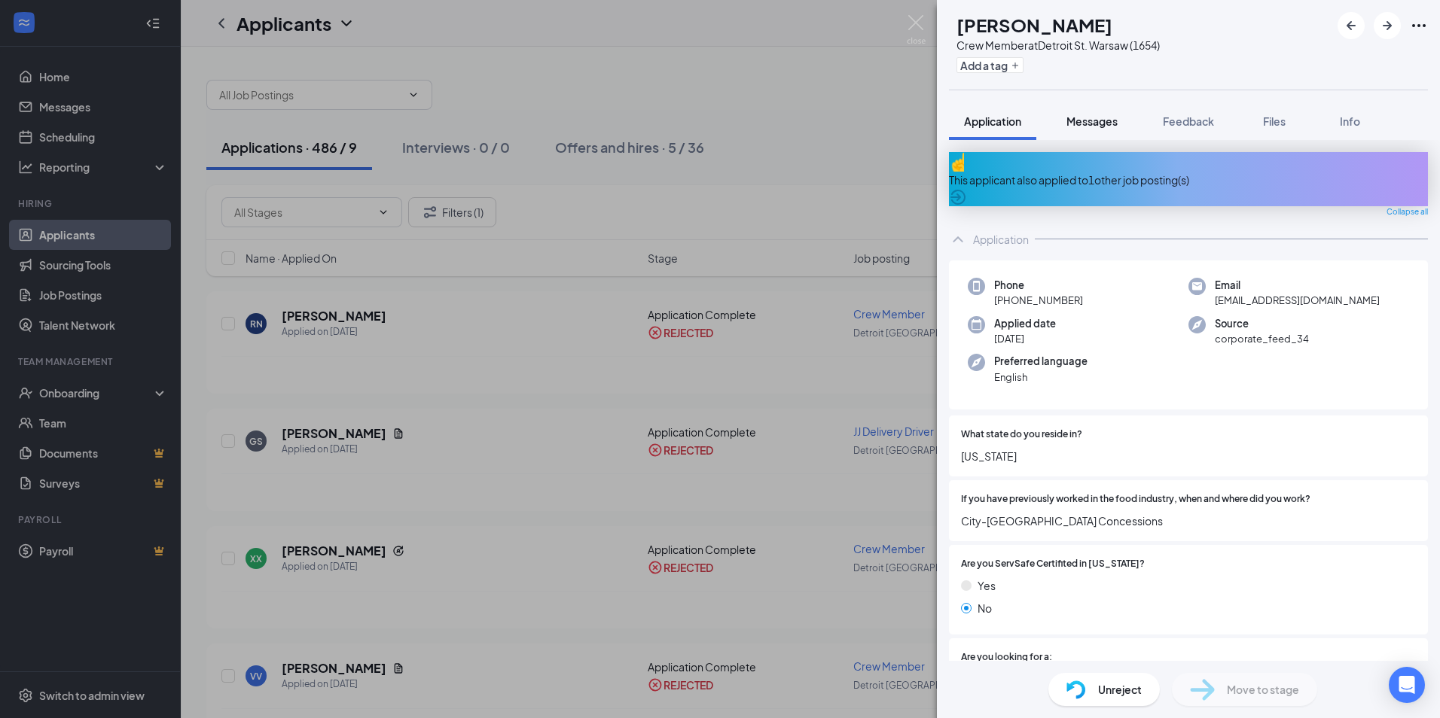
click at [1117, 114] on div "Messages" at bounding box center [1091, 121] width 51 height 15
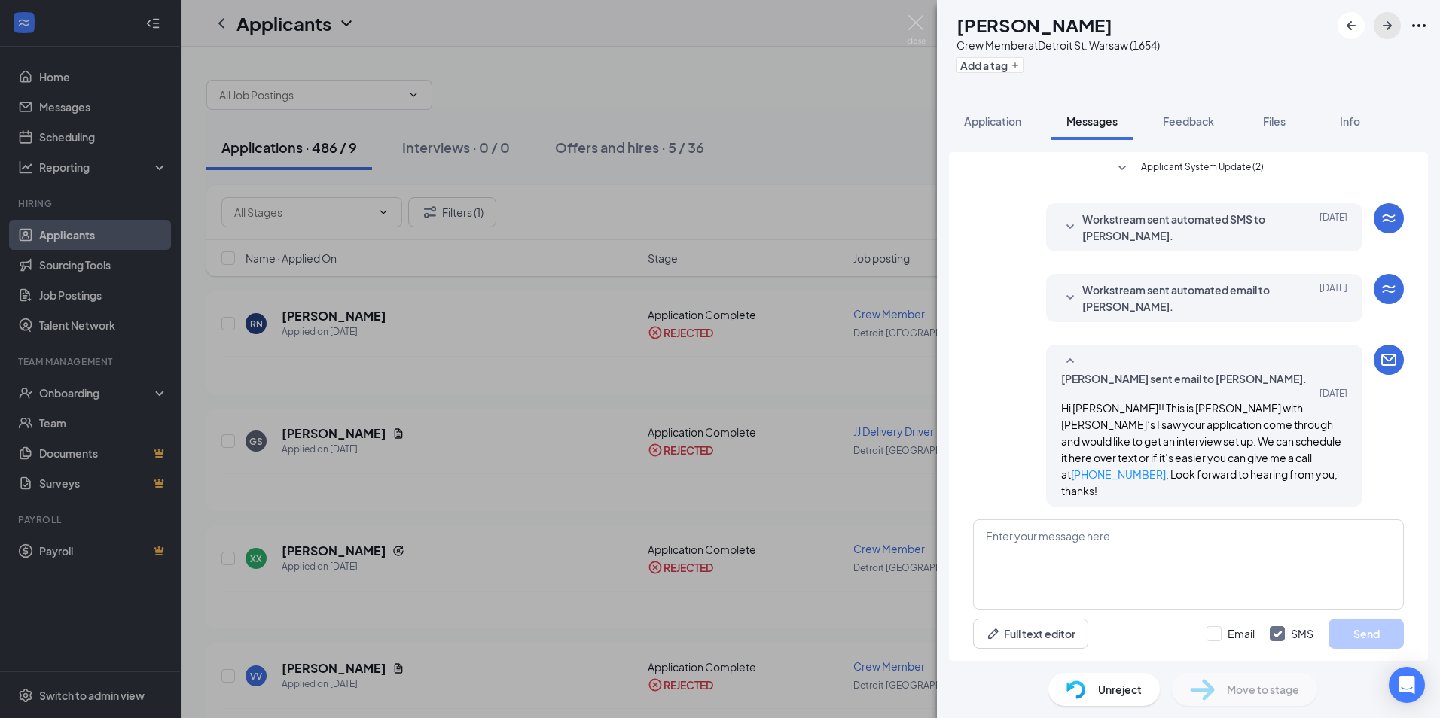
click at [1381, 31] on icon "ArrowRight" at bounding box center [1387, 26] width 18 height 18
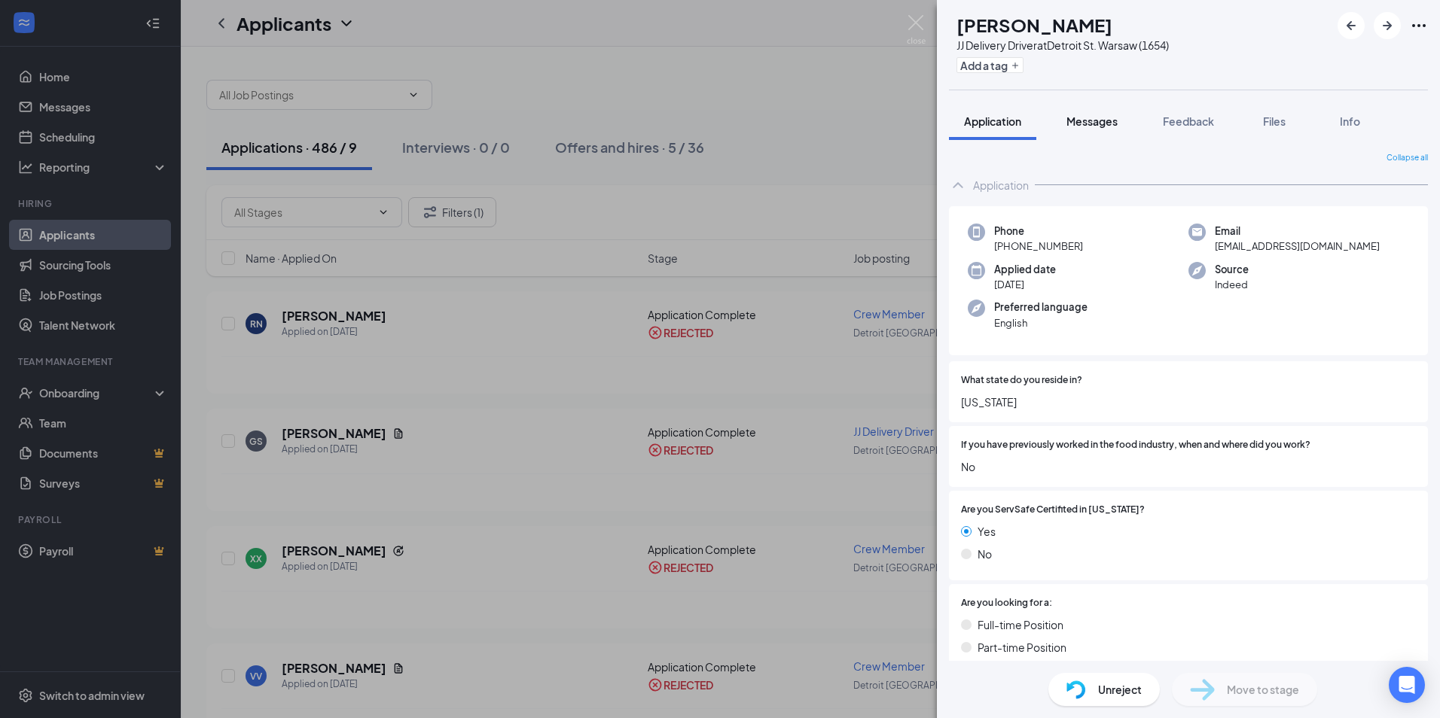
click at [1089, 117] on span "Messages" at bounding box center [1091, 121] width 51 height 14
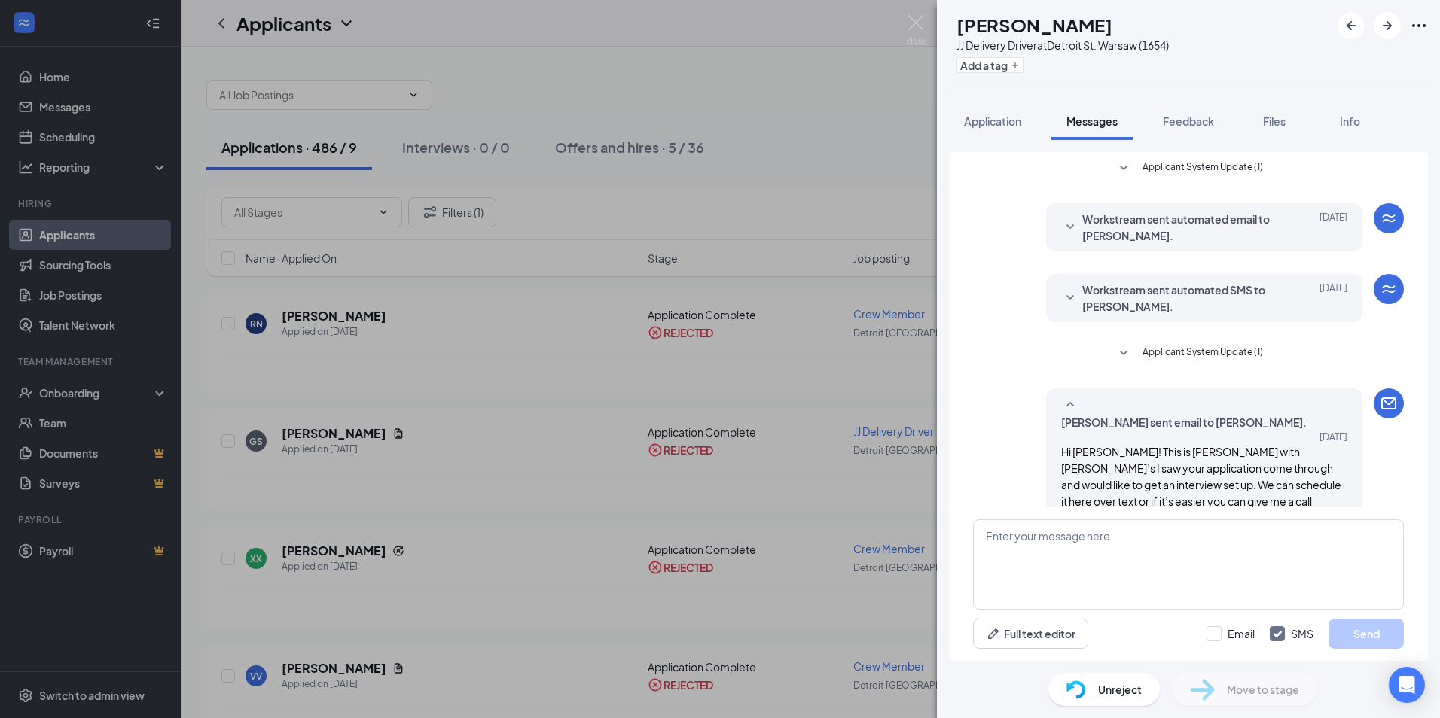
scroll to position [213, 0]
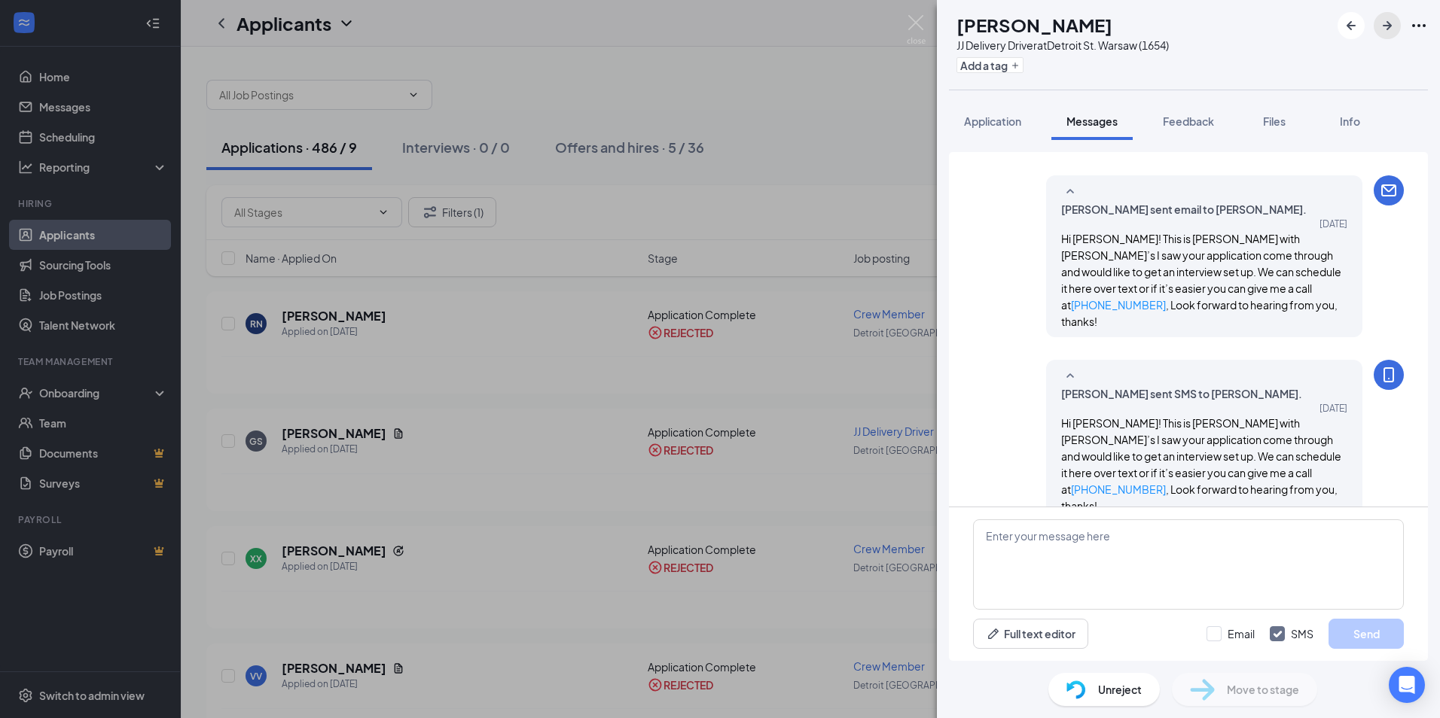
click at [1387, 20] on icon "ArrowRight" at bounding box center [1387, 26] width 18 height 18
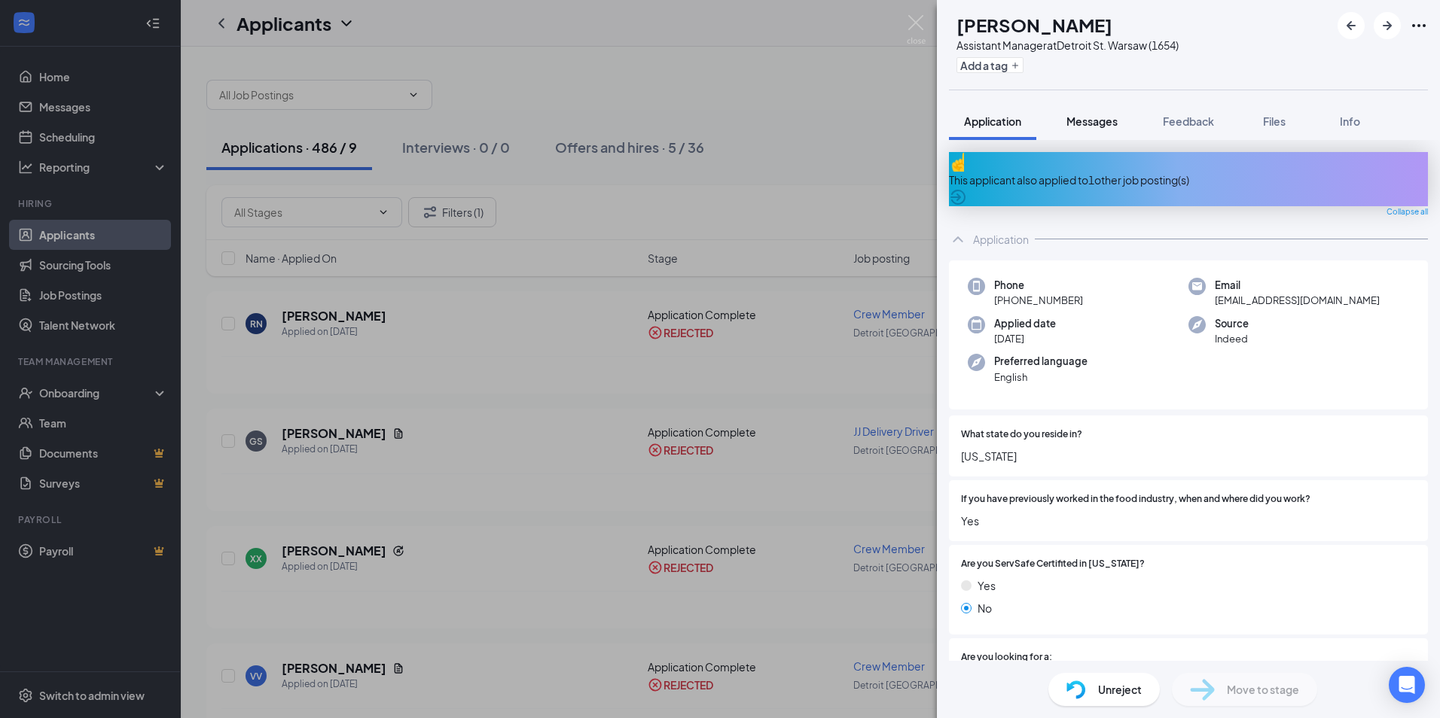
click at [1110, 111] on button "Messages" at bounding box center [1091, 121] width 81 height 38
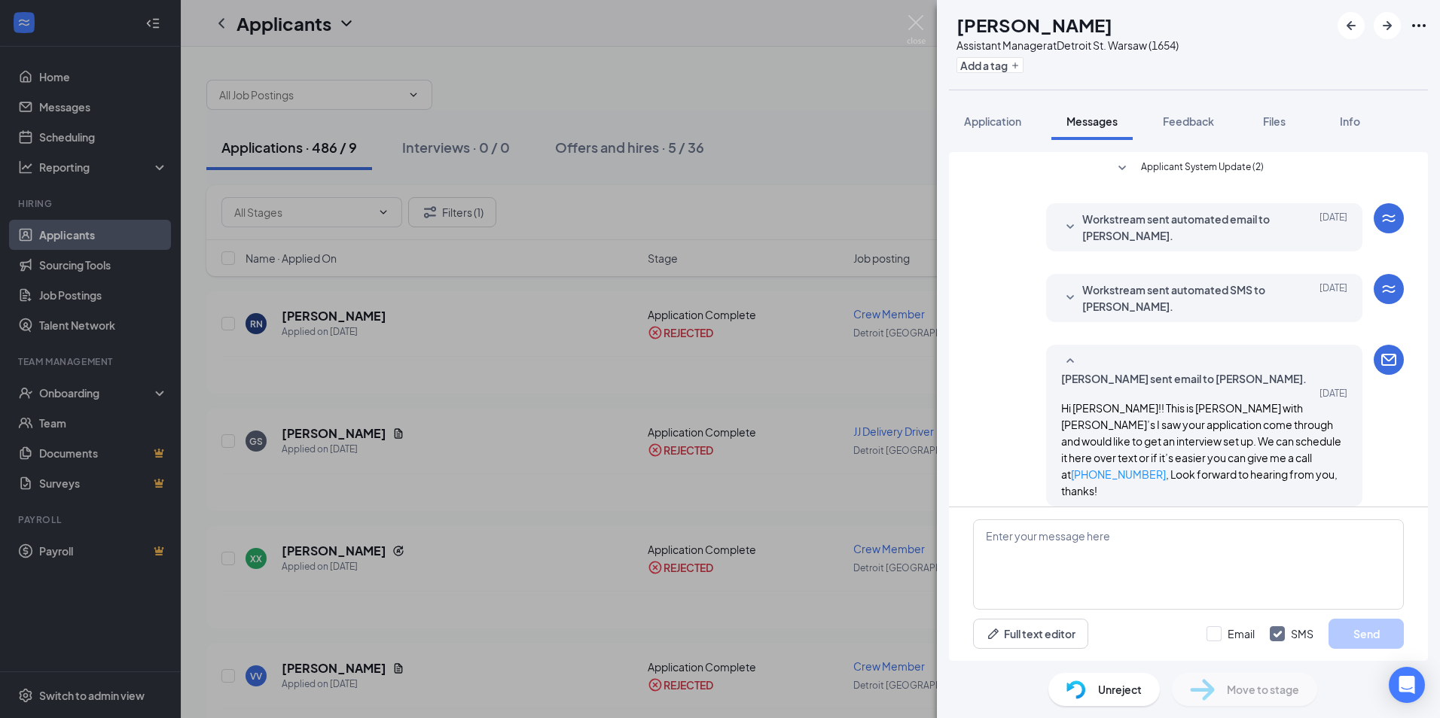
scroll to position [169, 0]
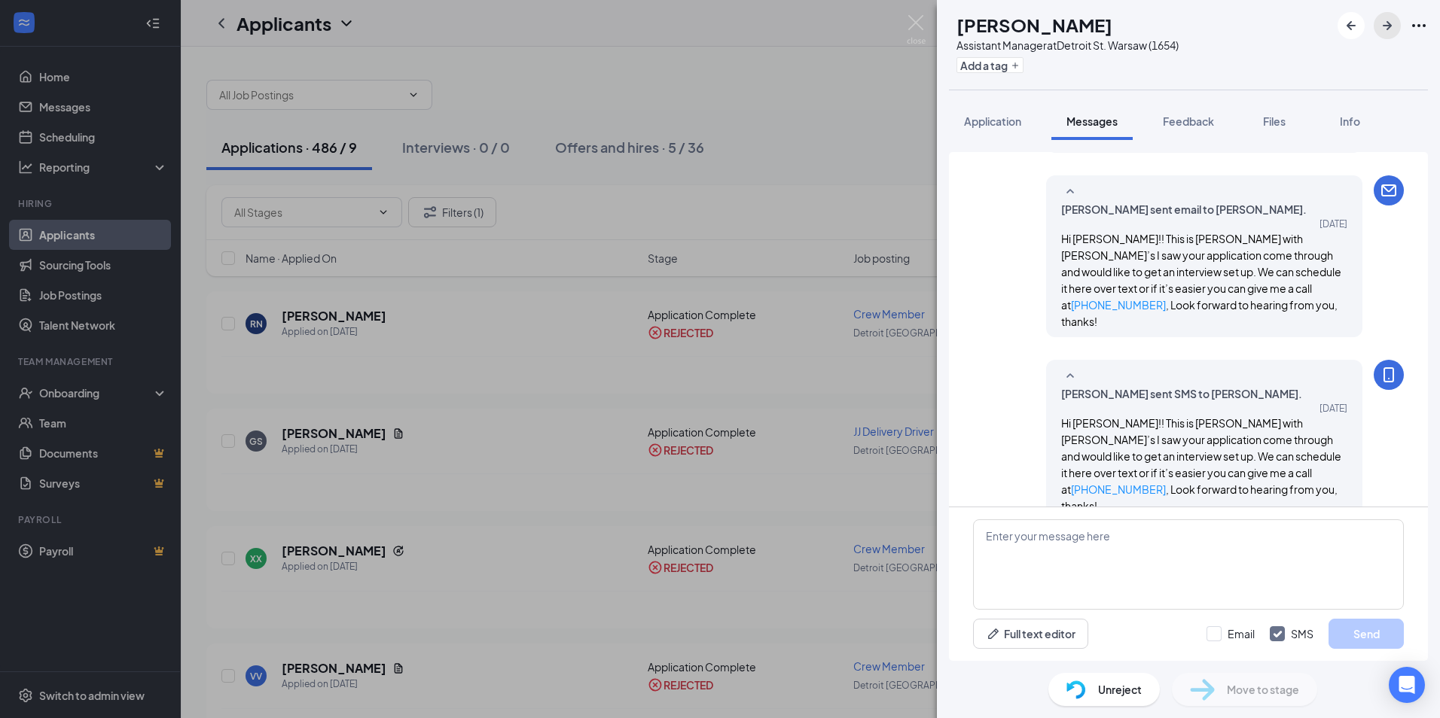
click at [1385, 30] on icon "ArrowRight" at bounding box center [1387, 26] width 18 height 18
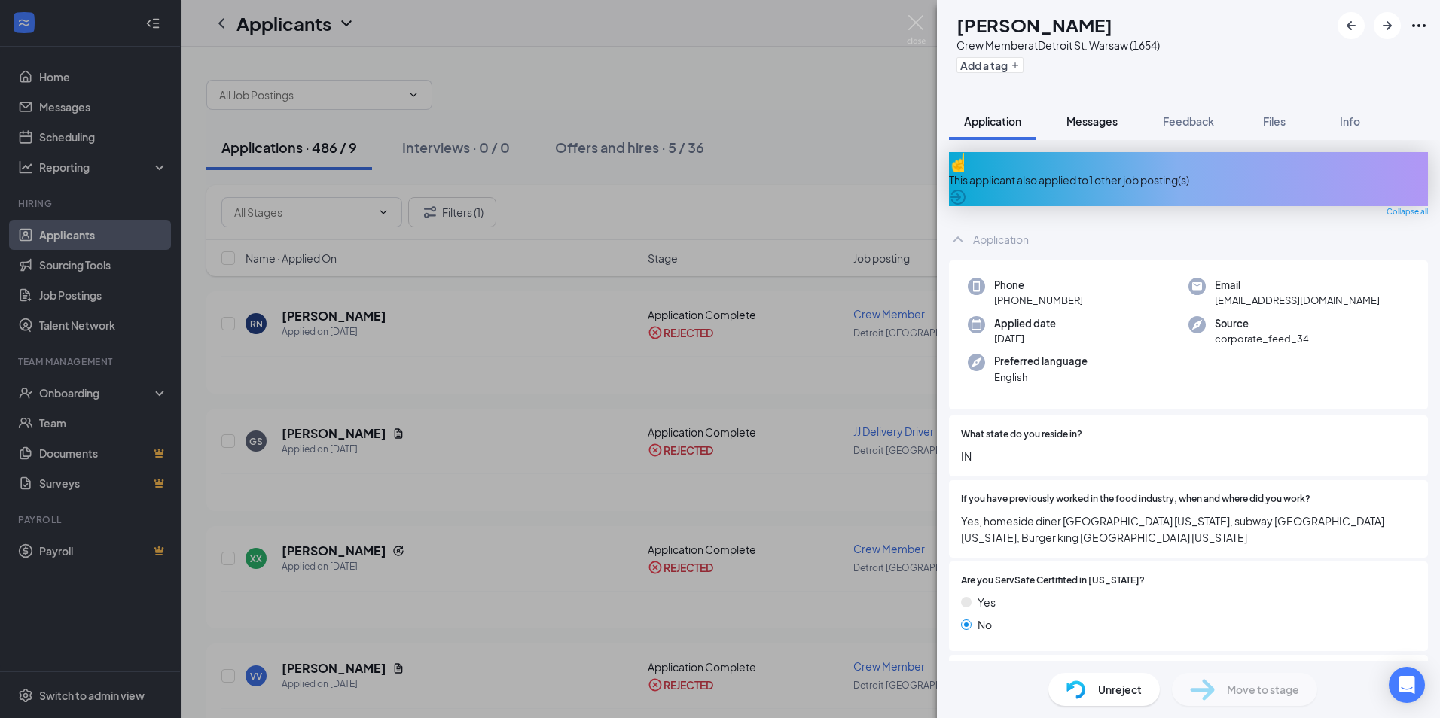
click at [1085, 117] on span "Messages" at bounding box center [1091, 121] width 51 height 14
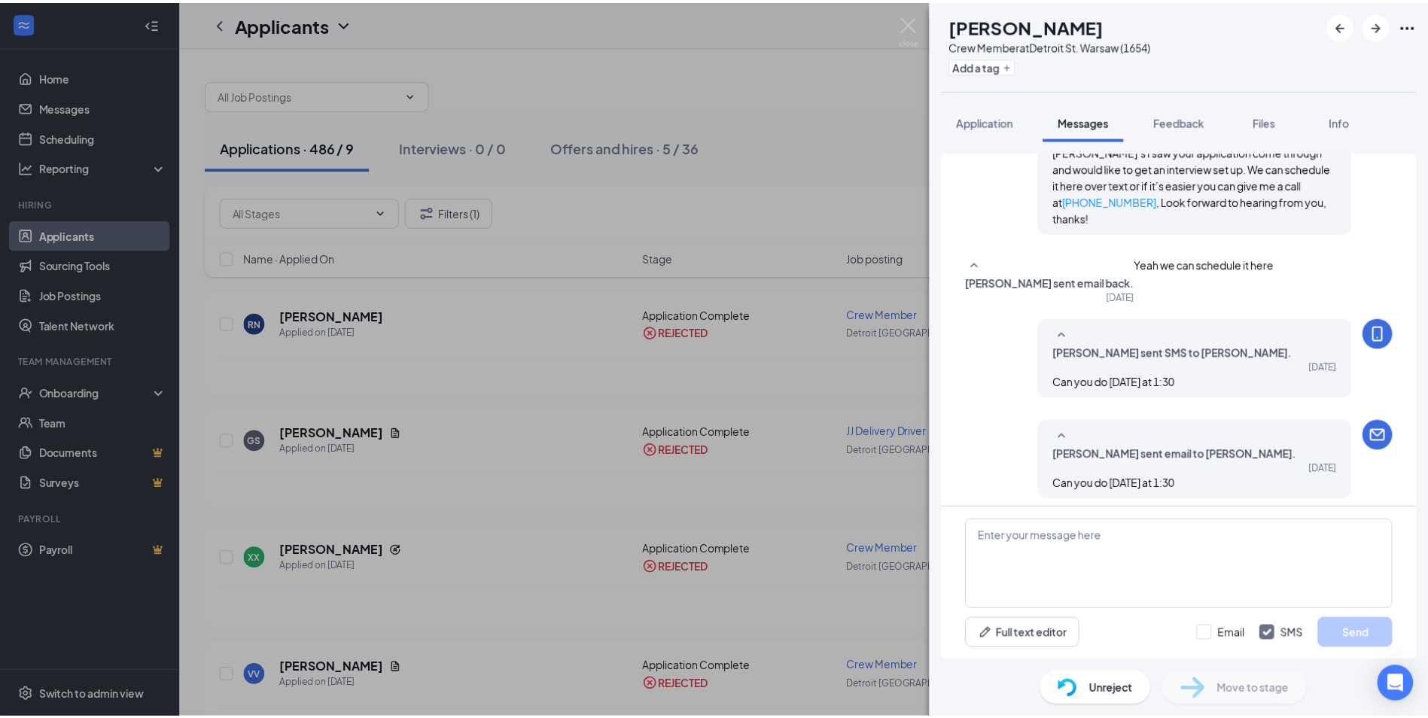
scroll to position [629, 0]
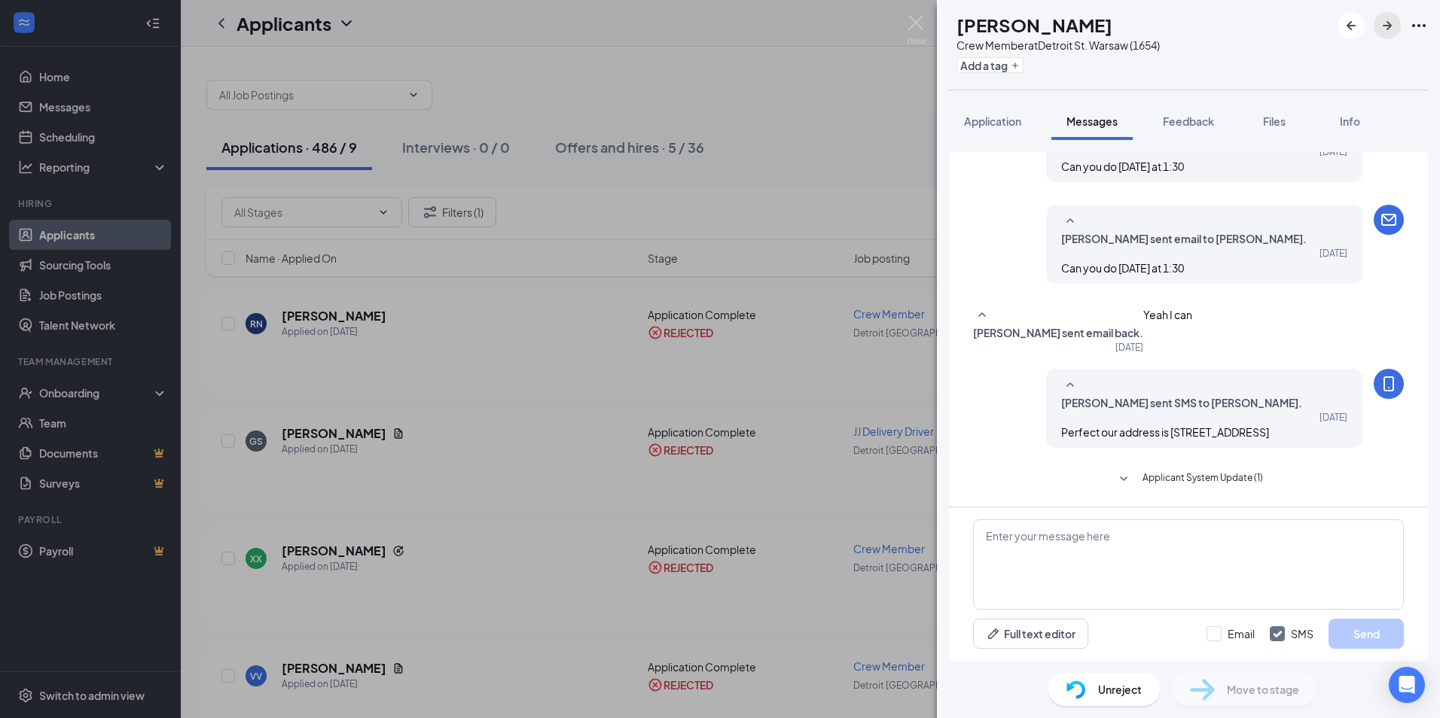
click at [1381, 28] on icon "ArrowRight" at bounding box center [1387, 26] width 18 height 18
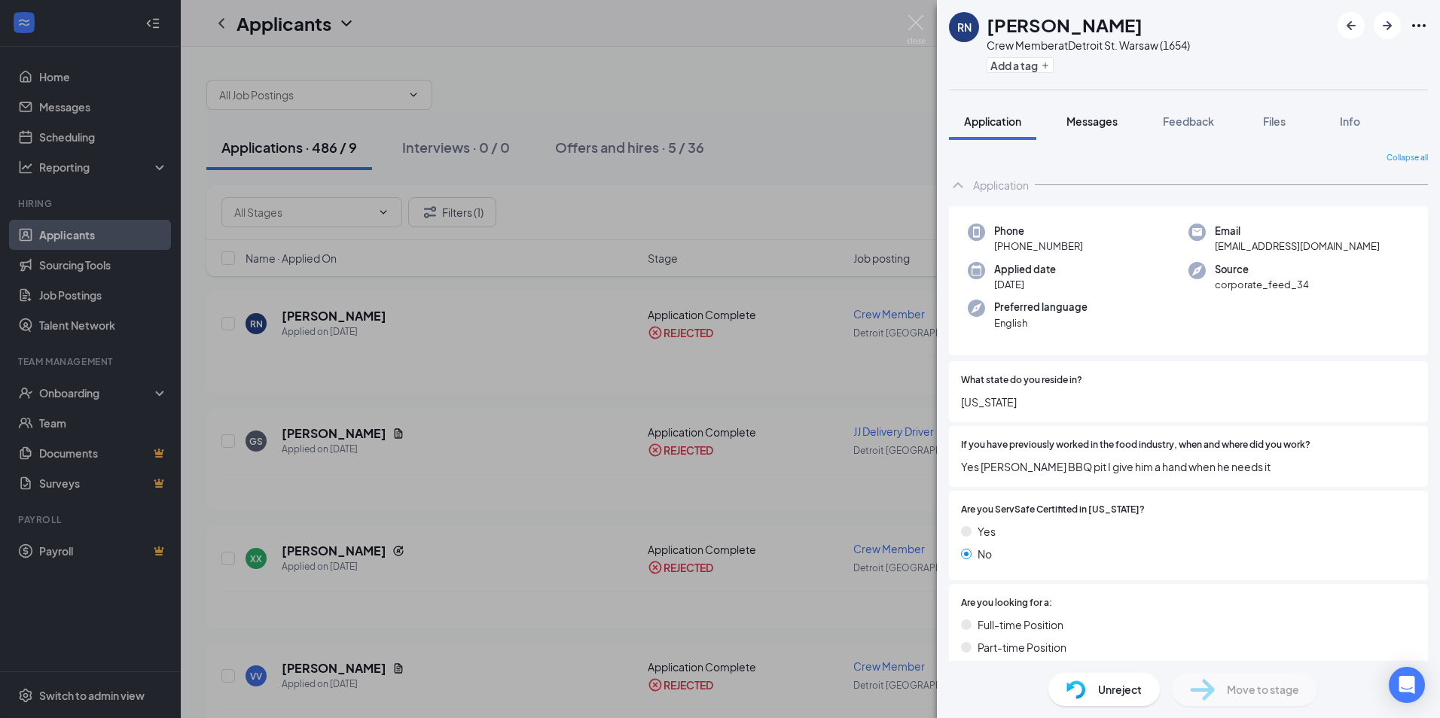
click at [1109, 116] on span "Messages" at bounding box center [1091, 121] width 51 height 14
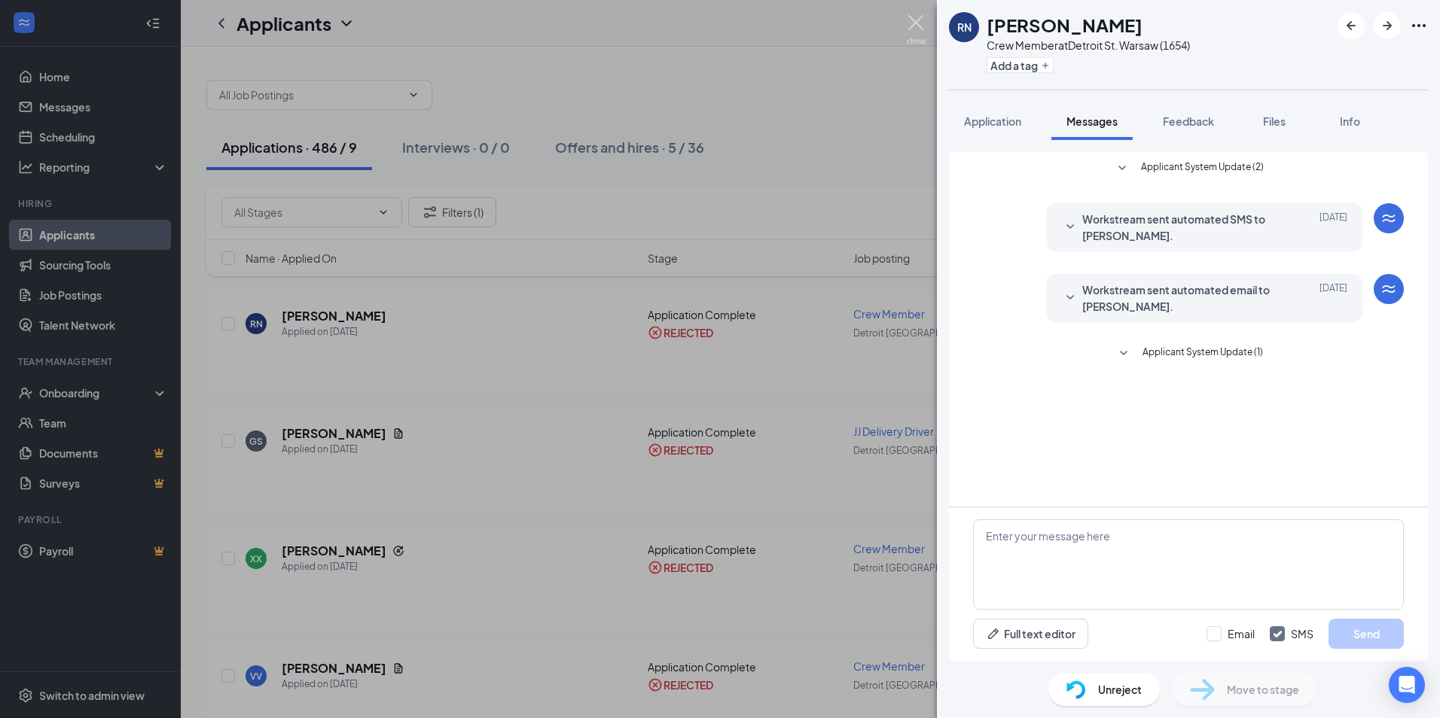
click at [919, 26] on img at bounding box center [916, 29] width 19 height 29
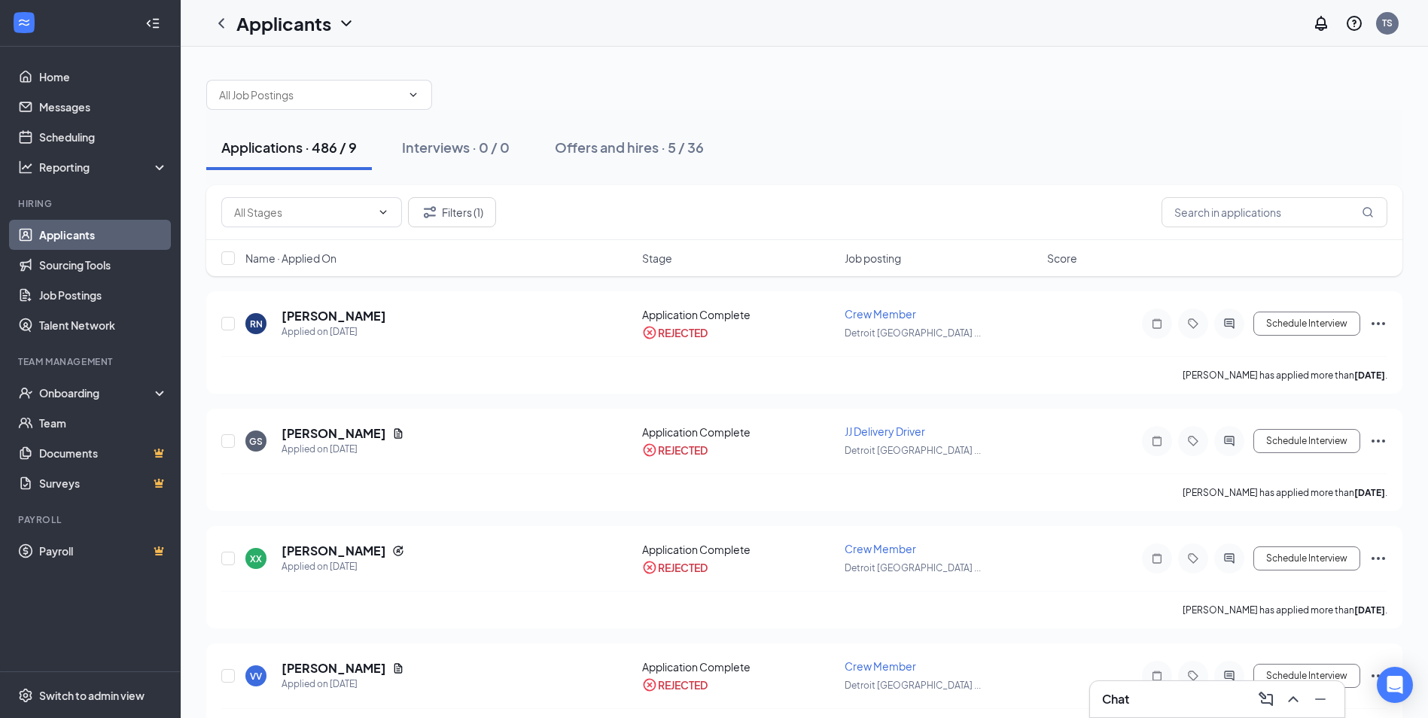
click at [112, 225] on link "Applicants" at bounding box center [103, 235] width 129 height 30
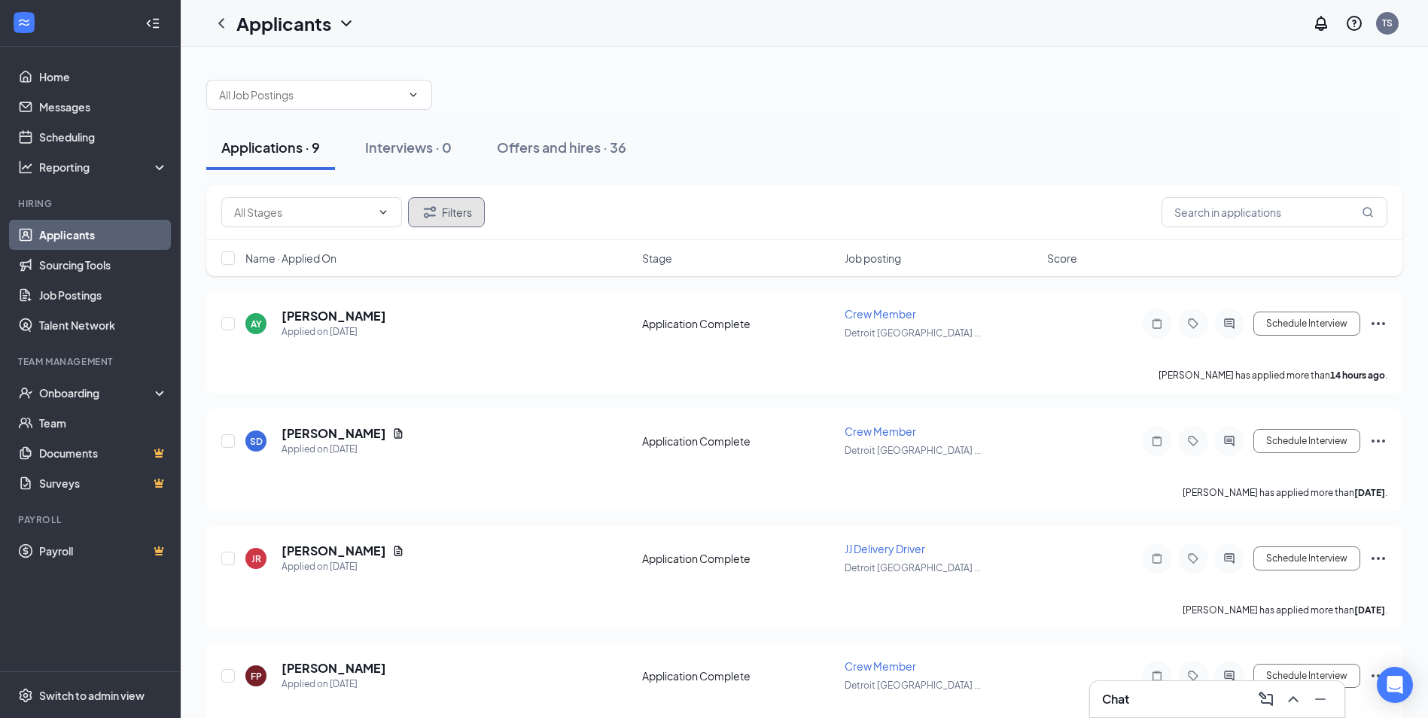
click at [468, 214] on button "Filters" at bounding box center [446, 212] width 77 height 30
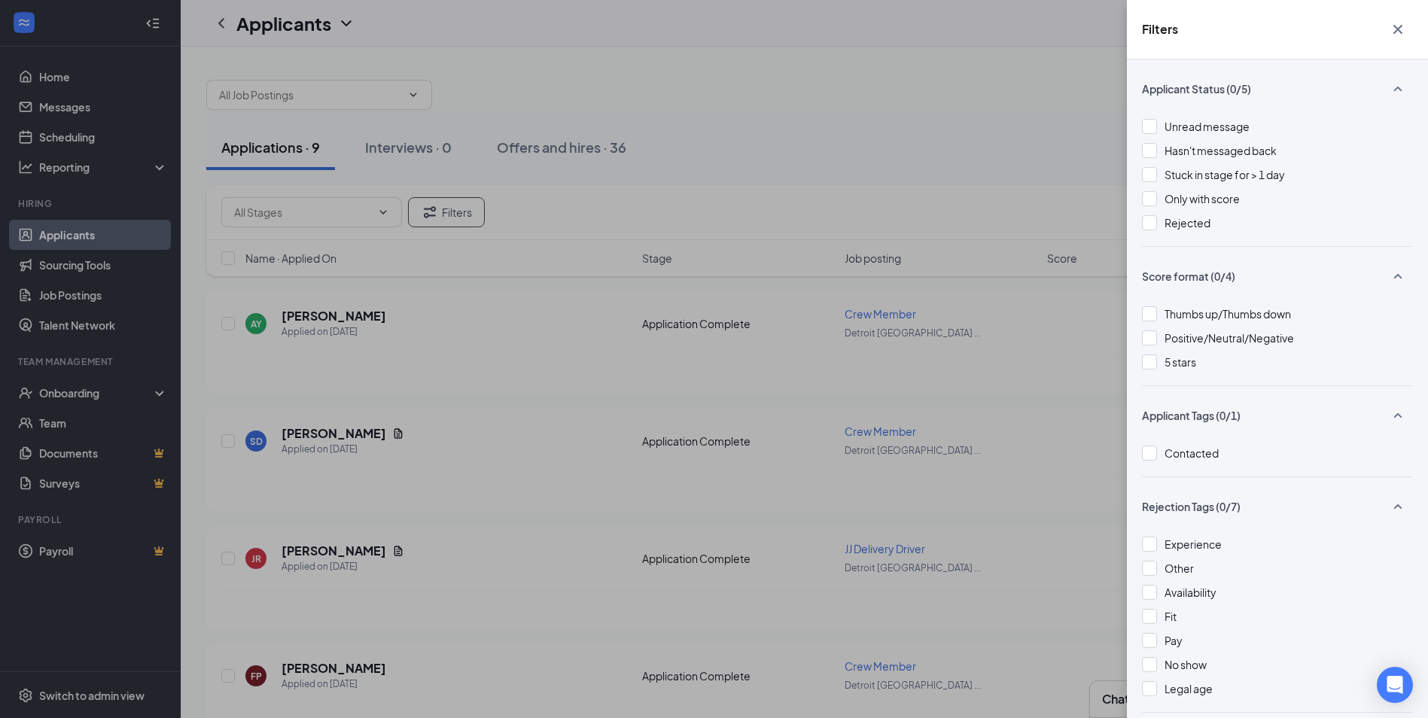
click at [1393, 84] on icon "SmallChevronUp" at bounding box center [1398, 89] width 18 height 18
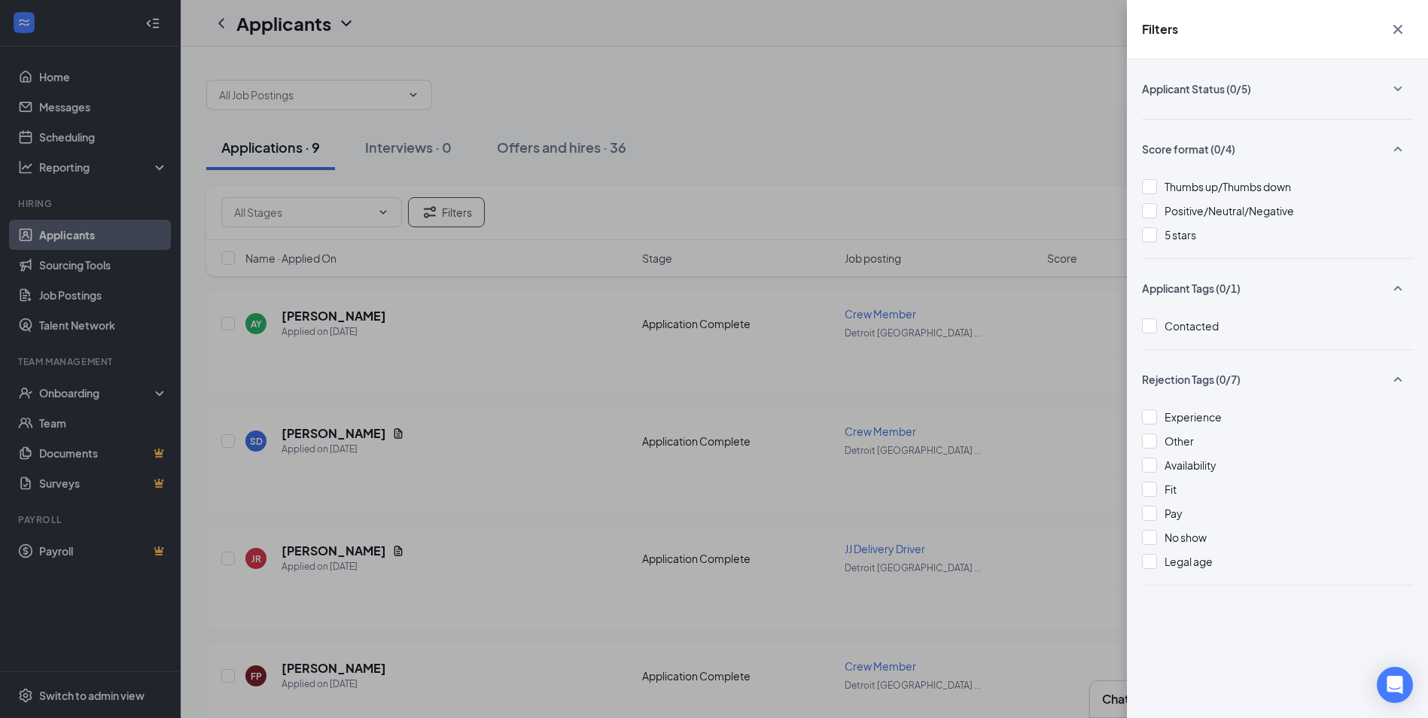
click at [852, 90] on div "Filters Applicant Status (0/5) Unread message Hasn't messaged back Stuck in sta…" at bounding box center [714, 359] width 1428 height 718
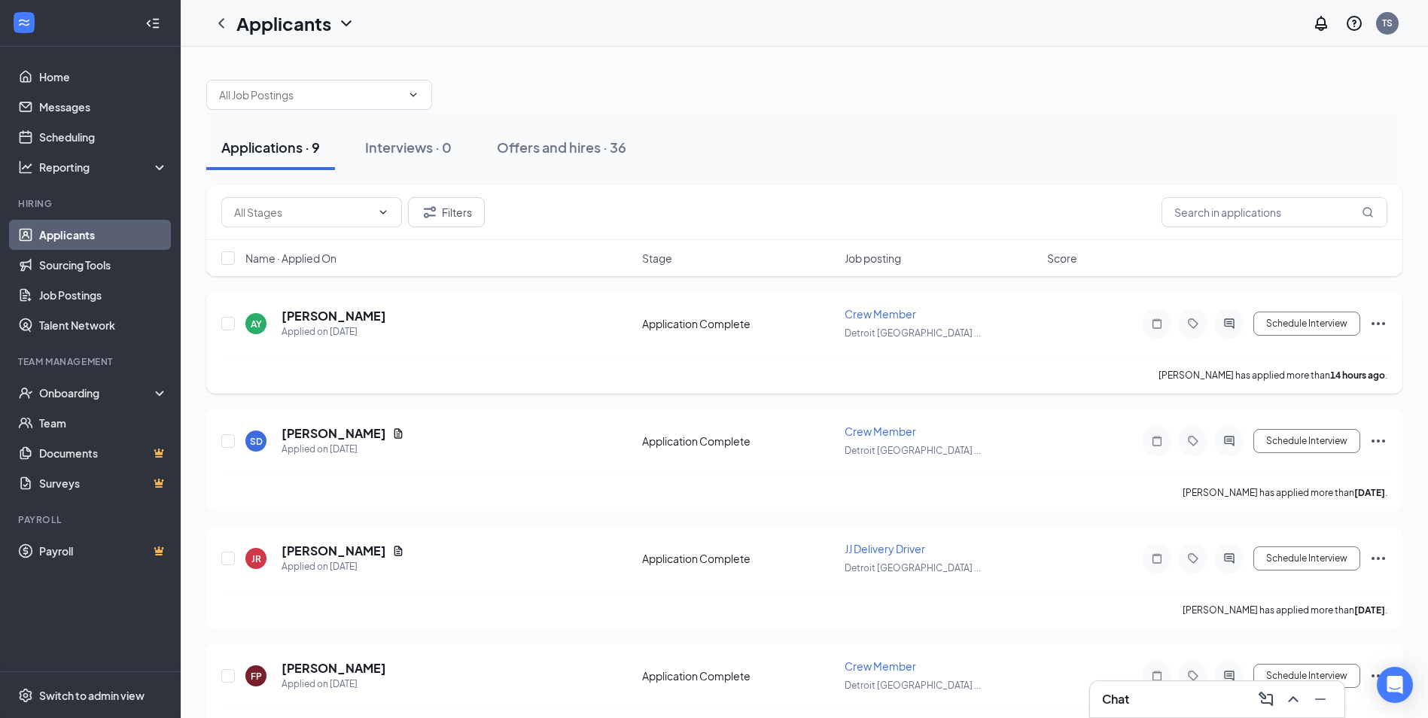
click at [335, 305] on div "AY [PERSON_NAME] Applied on [DATE] Application Complete Crew Member [GEOGRAPHIC…" at bounding box center [804, 342] width 1197 height 102
click at [342, 314] on h5 "[PERSON_NAME]" at bounding box center [334, 316] width 105 height 17
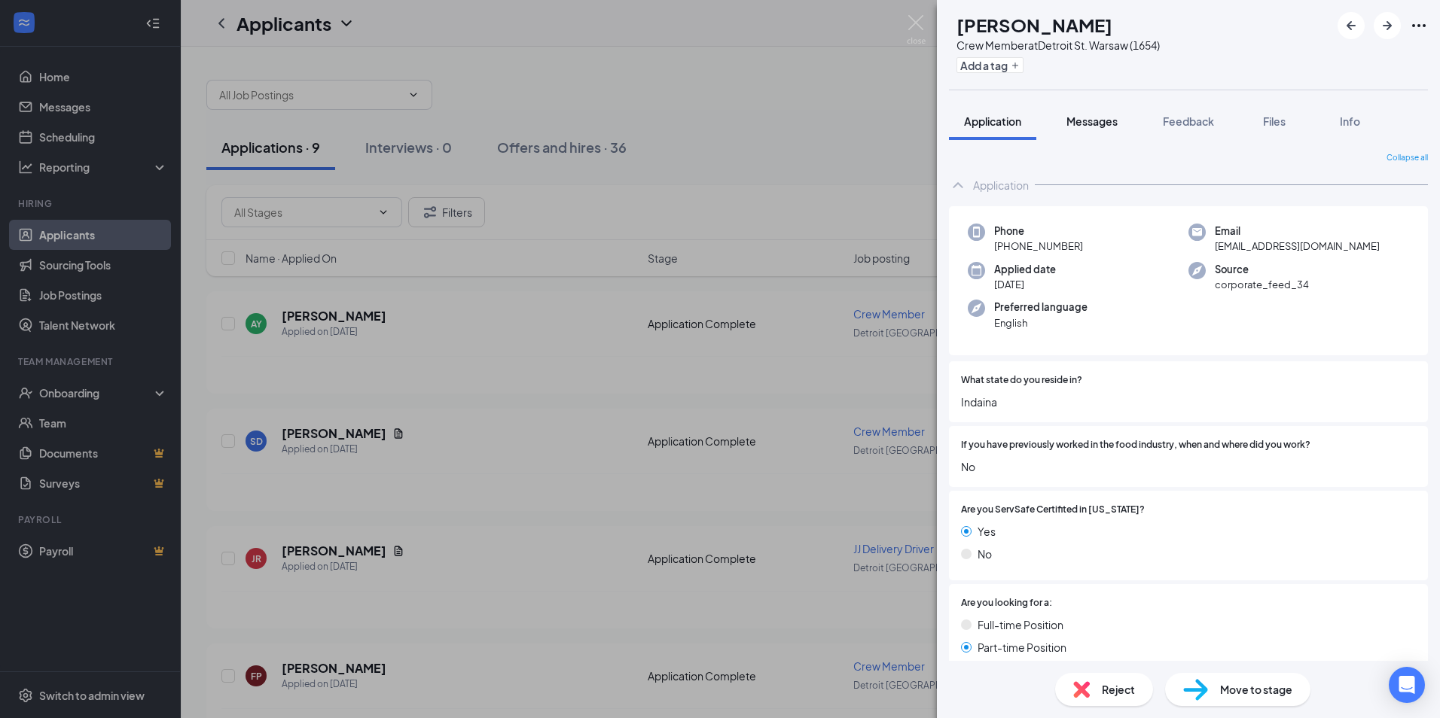
click at [1093, 117] on span "Messages" at bounding box center [1091, 121] width 51 height 14
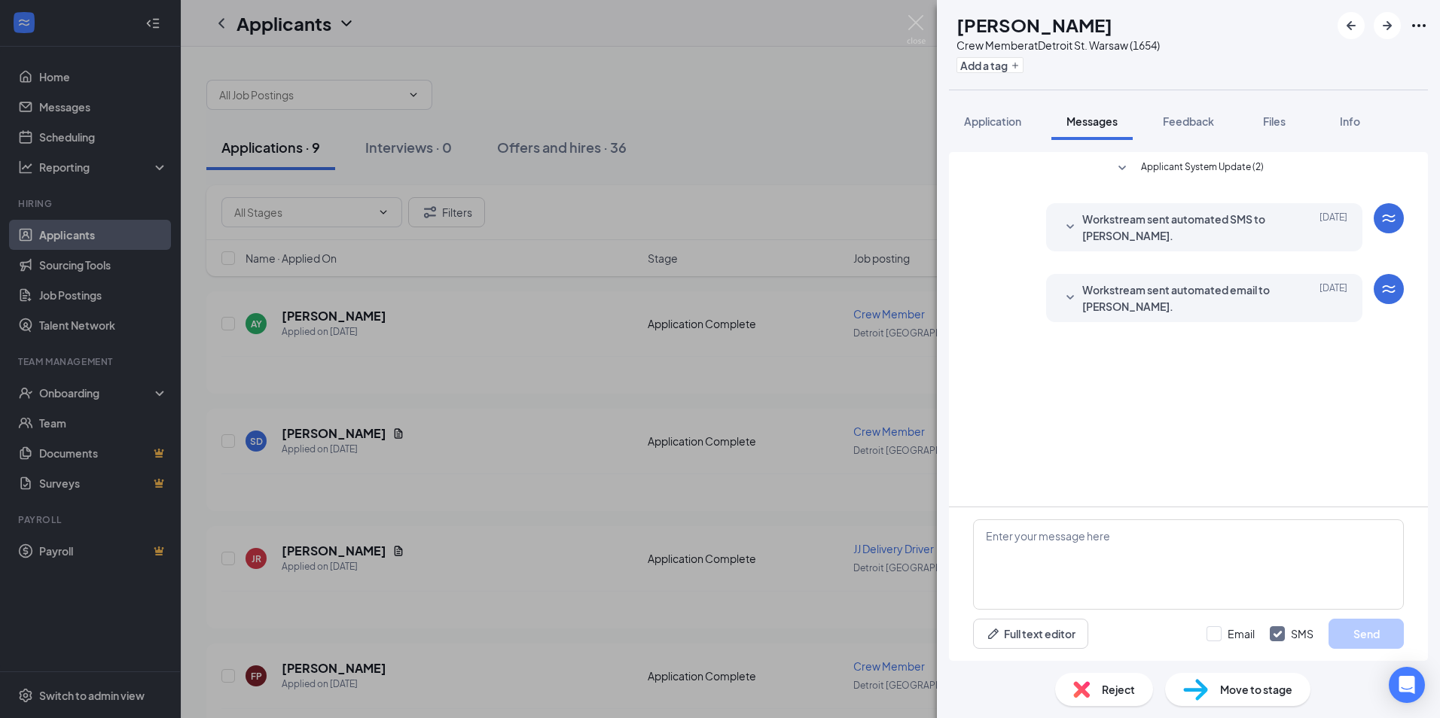
click at [783, 135] on div "AY [PERSON_NAME] Crew Member at [GEOGRAPHIC_DATA] (1654) Add a tag Application …" at bounding box center [720, 359] width 1440 height 718
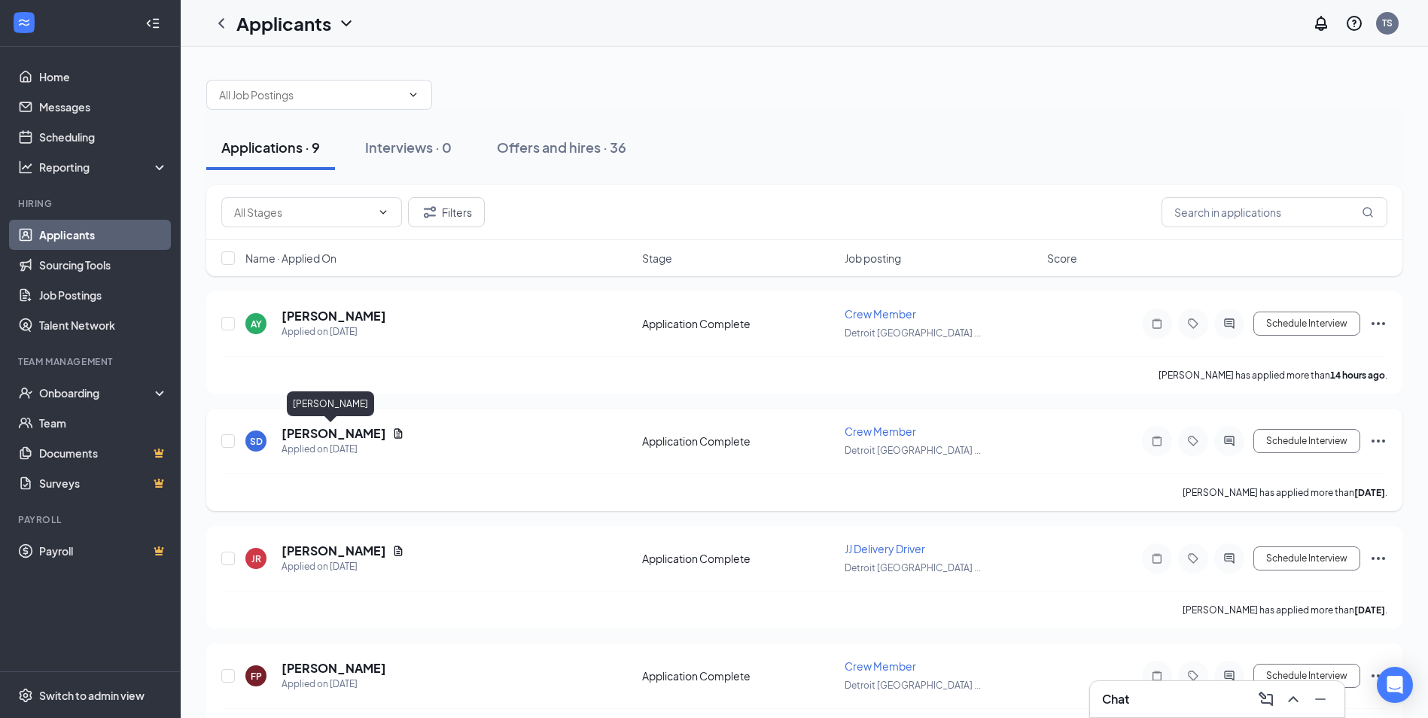
click at [332, 435] on h5 "[PERSON_NAME]" at bounding box center [334, 433] width 105 height 17
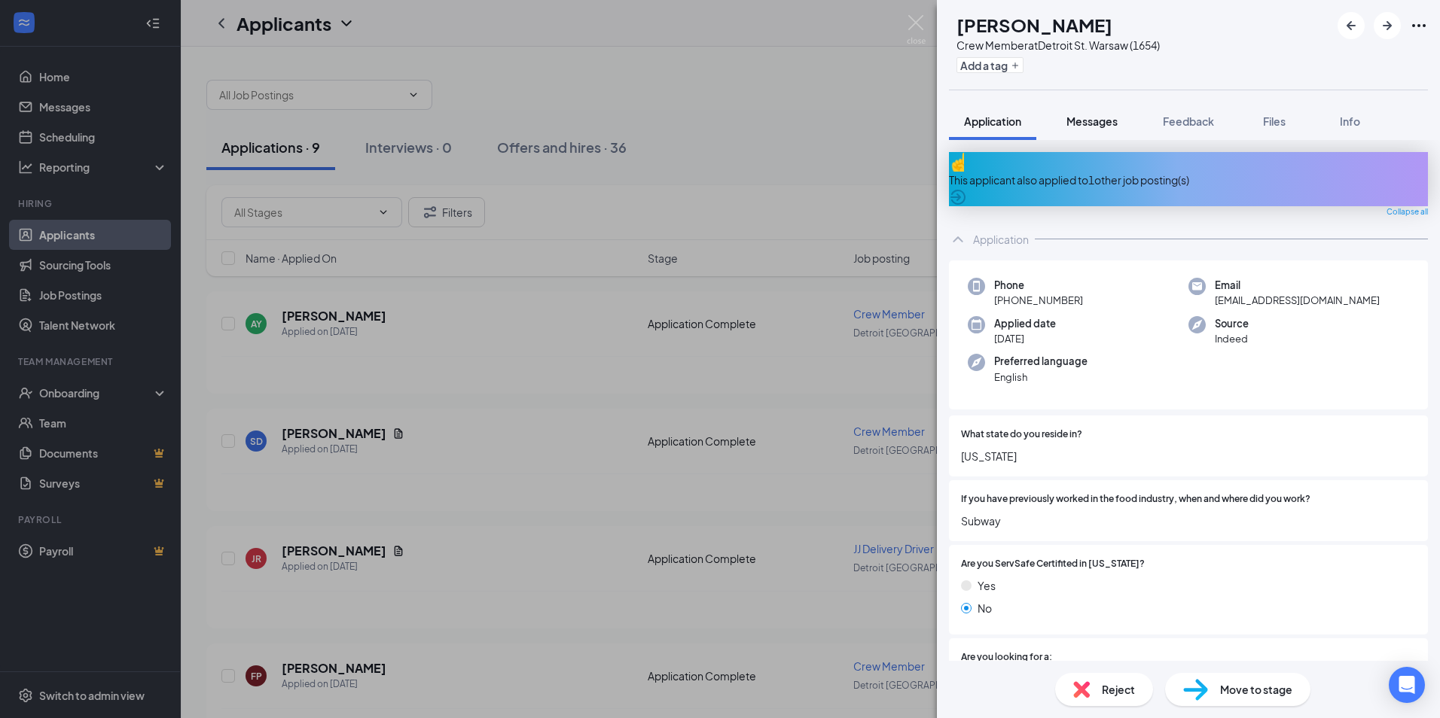
click at [1103, 136] on button "Messages" at bounding box center [1091, 121] width 81 height 38
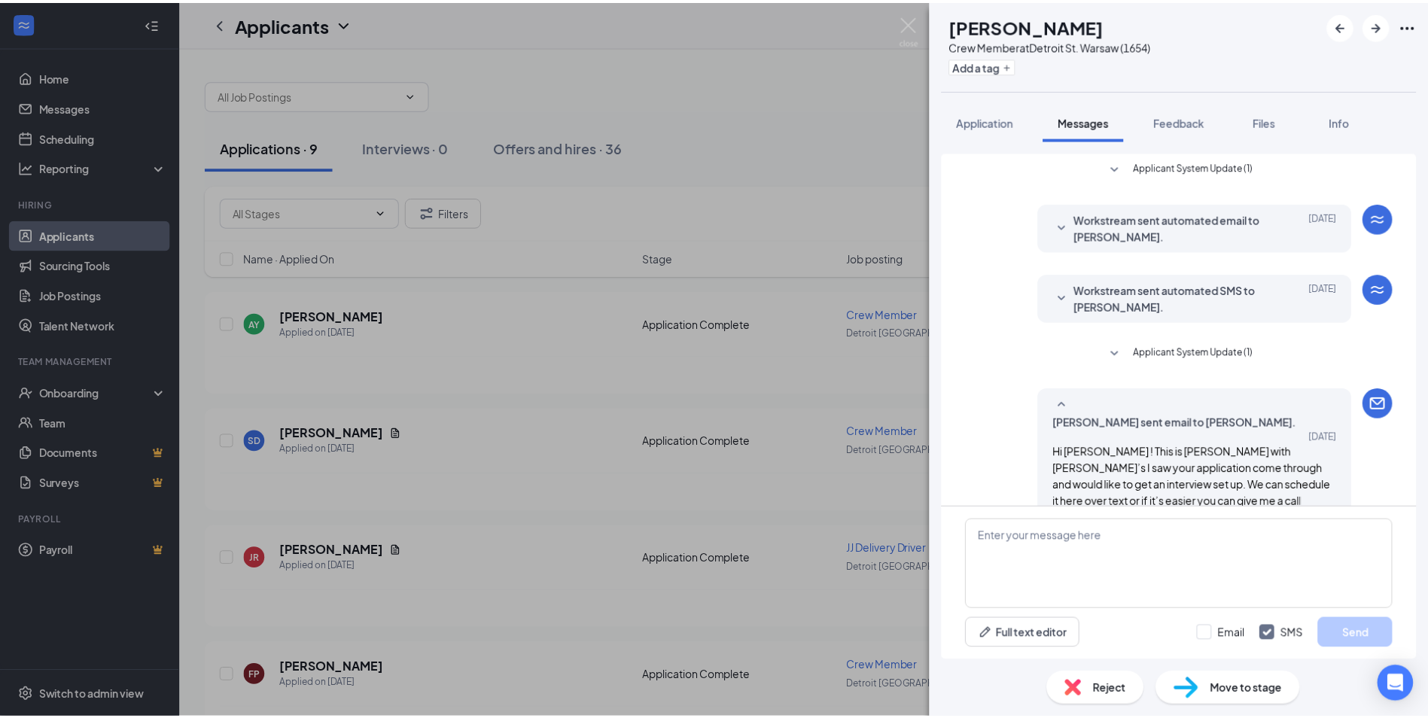
scroll to position [184, 0]
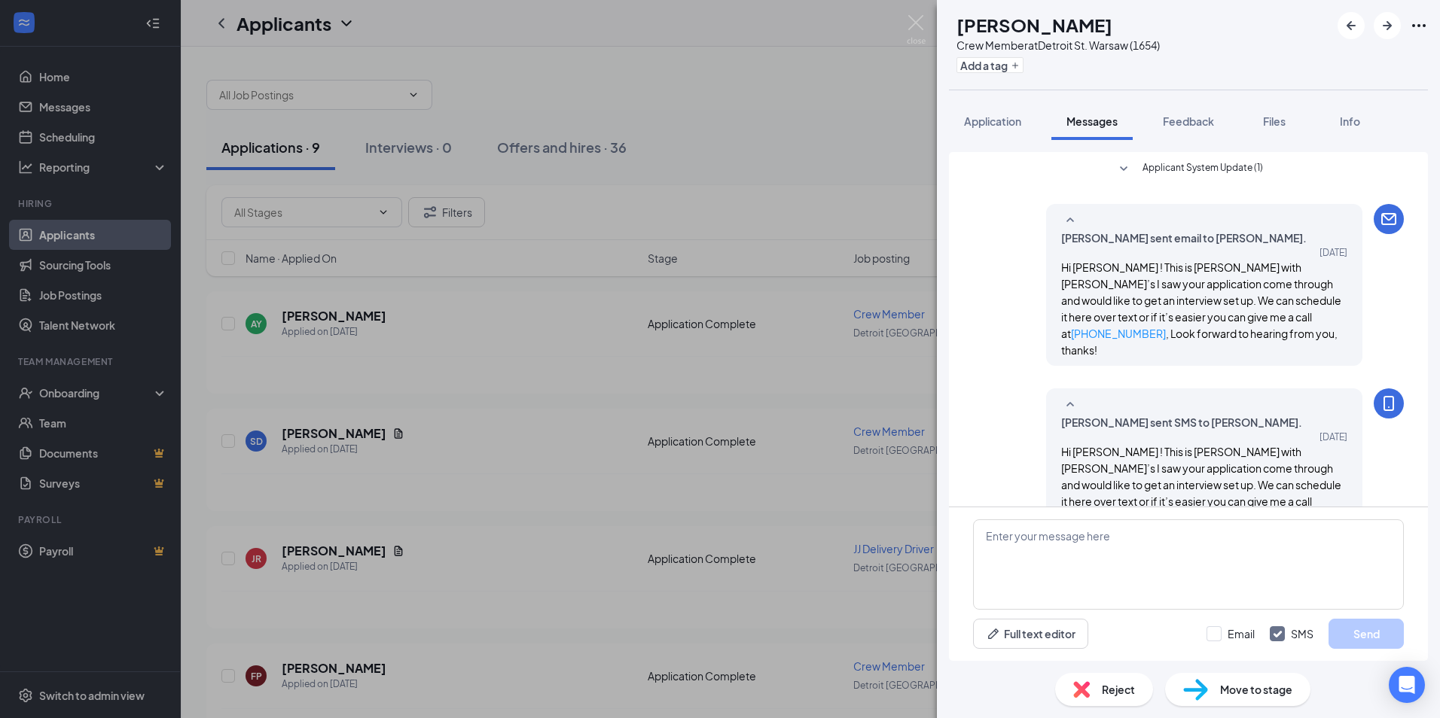
click at [790, 157] on div "SD [PERSON_NAME] Crew Member at [GEOGRAPHIC_DATA] (1654) Add a tag Application …" at bounding box center [720, 359] width 1440 height 718
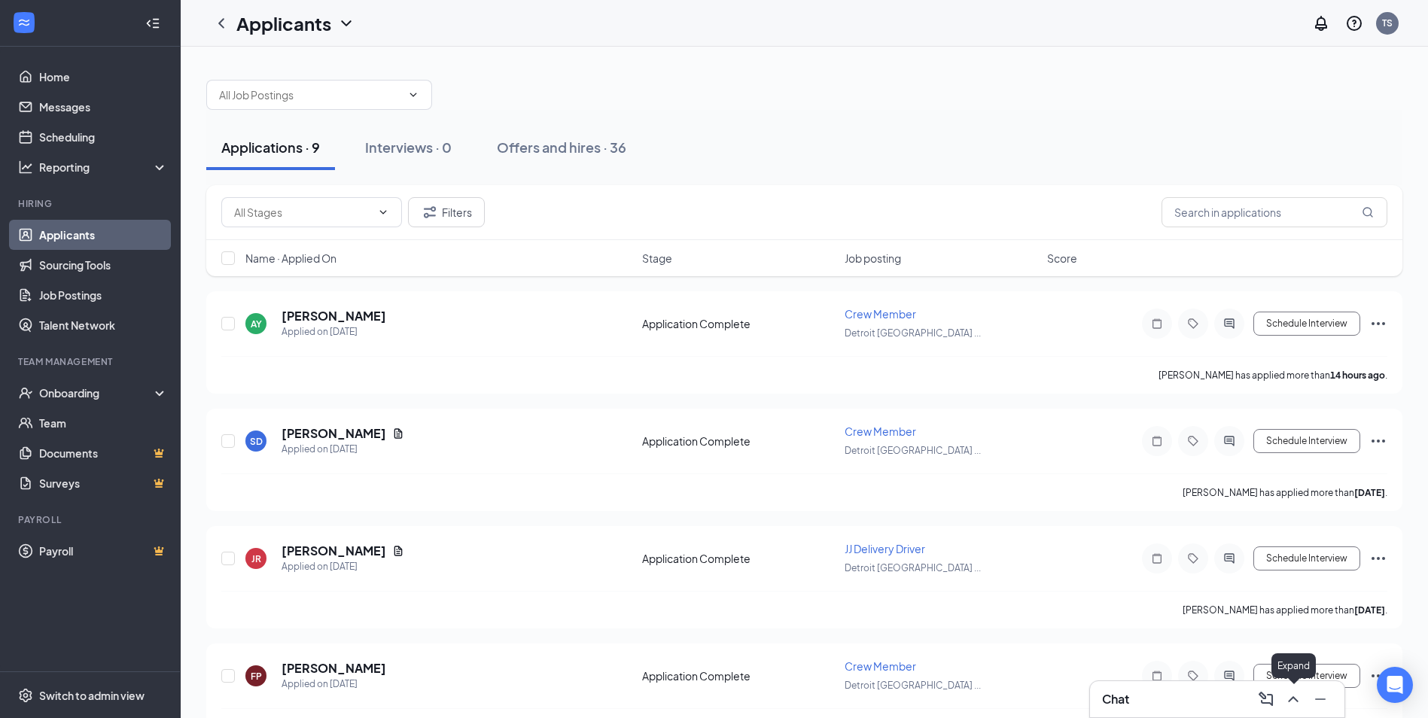
click at [1295, 697] on icon "ChevronUp" at bounding box center [1293, 700] width 10 height 6
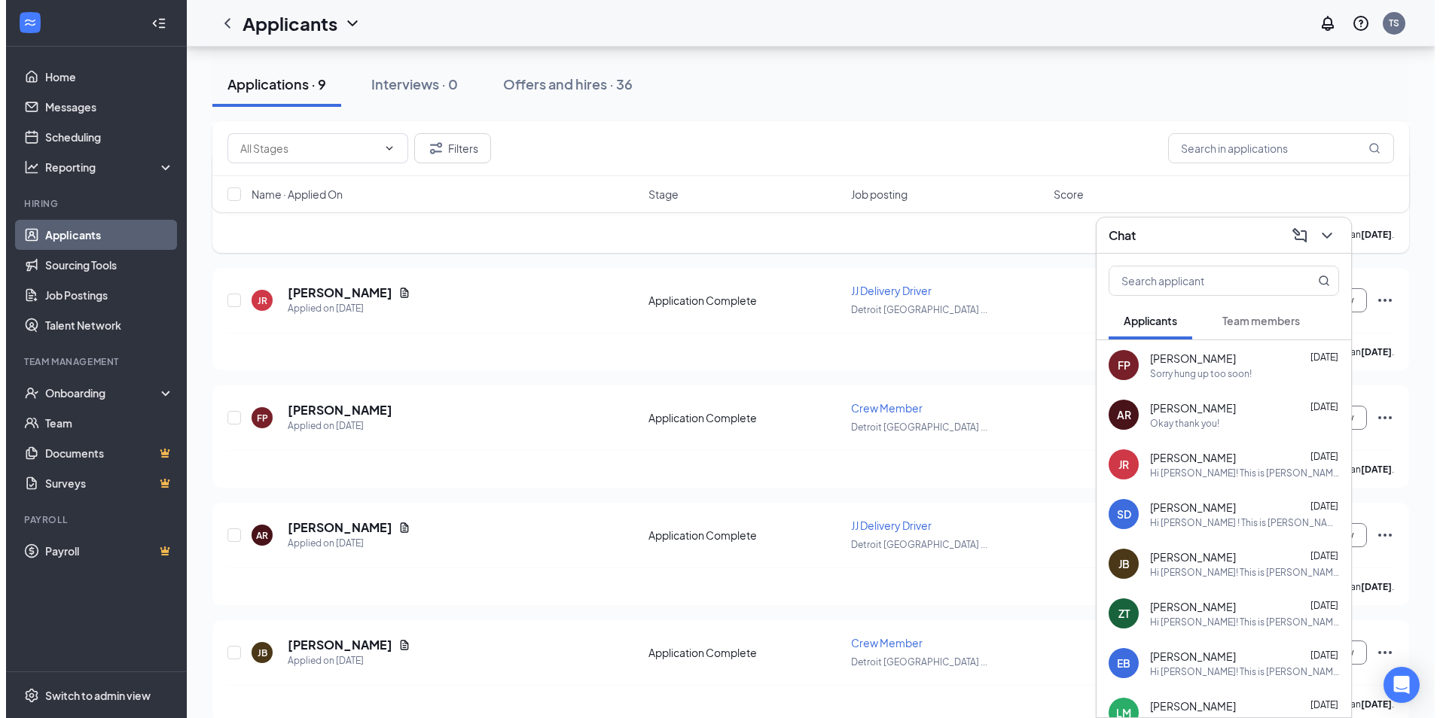
scroll to position [301, 0]
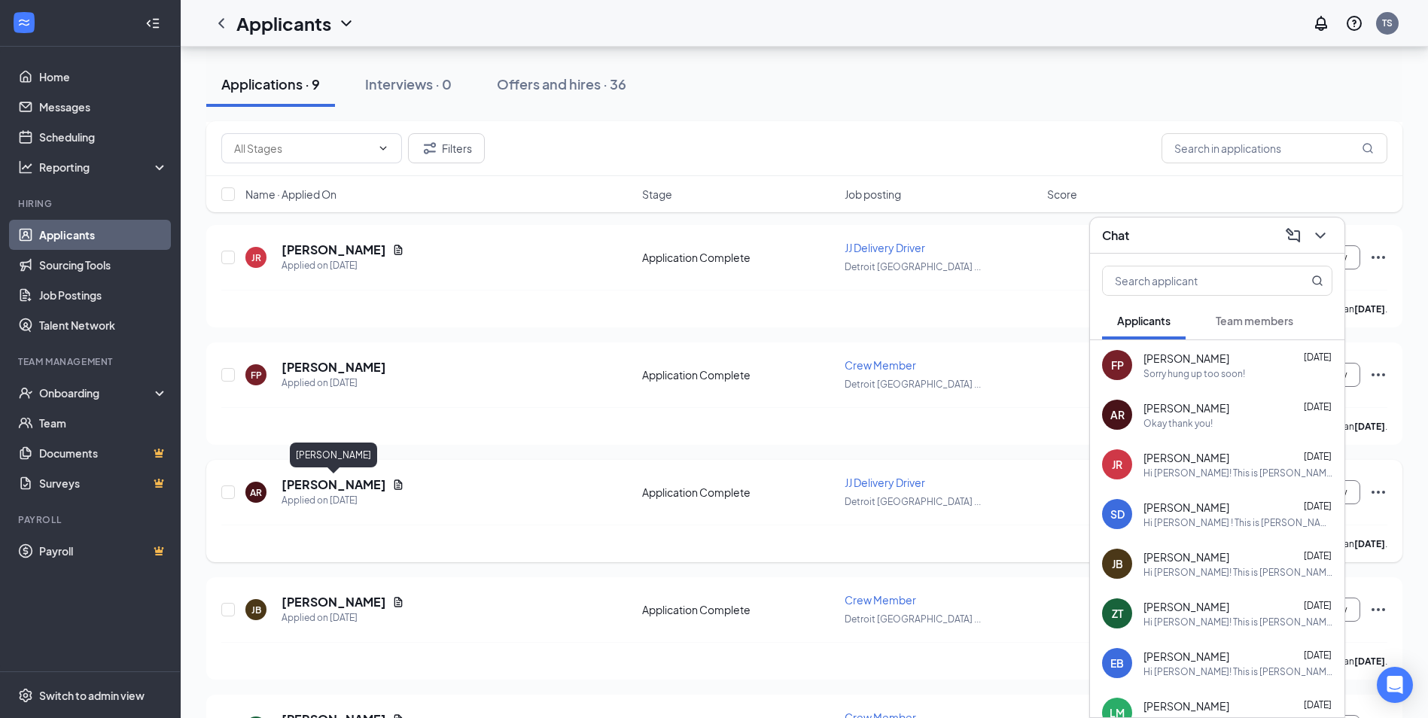
click at [366, 482] on h5 "[PERSON_NAME]" at bounding box center [334, 485] width 105 height 17
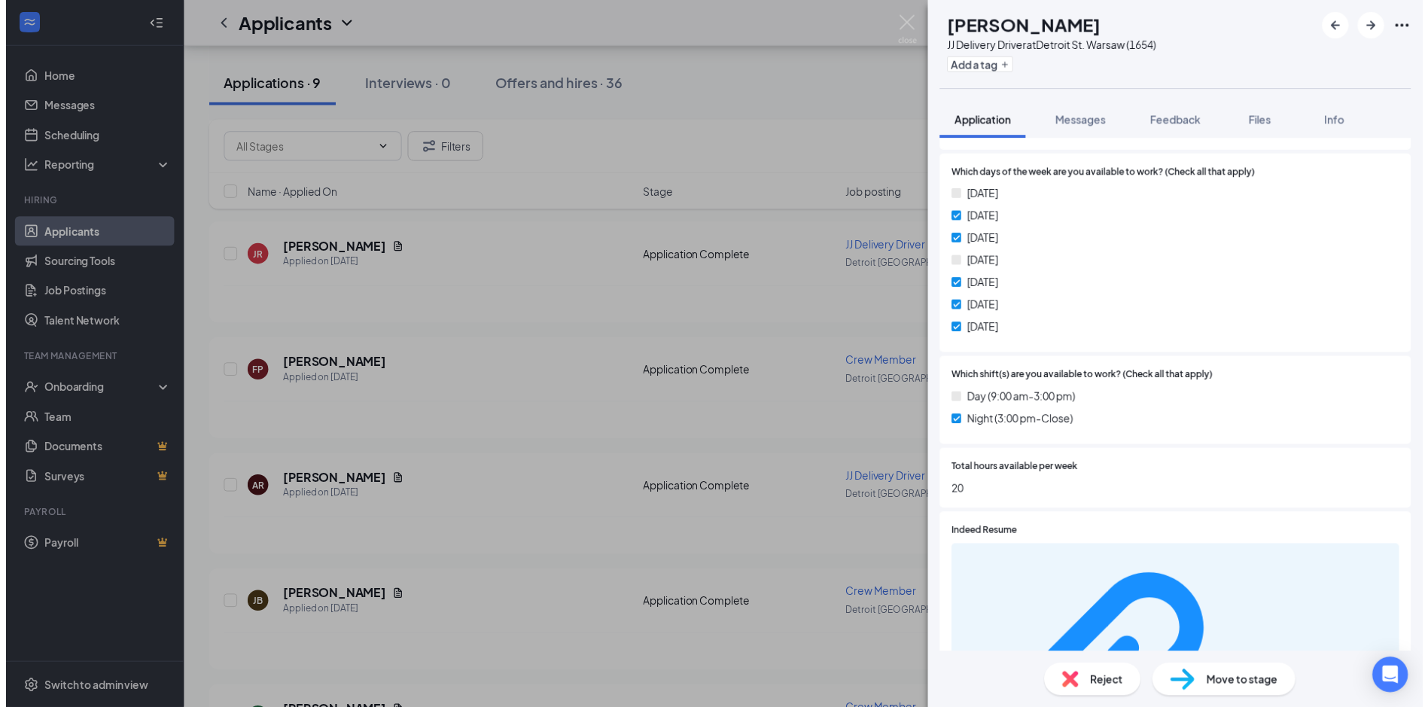
scroll to position [584, 0]
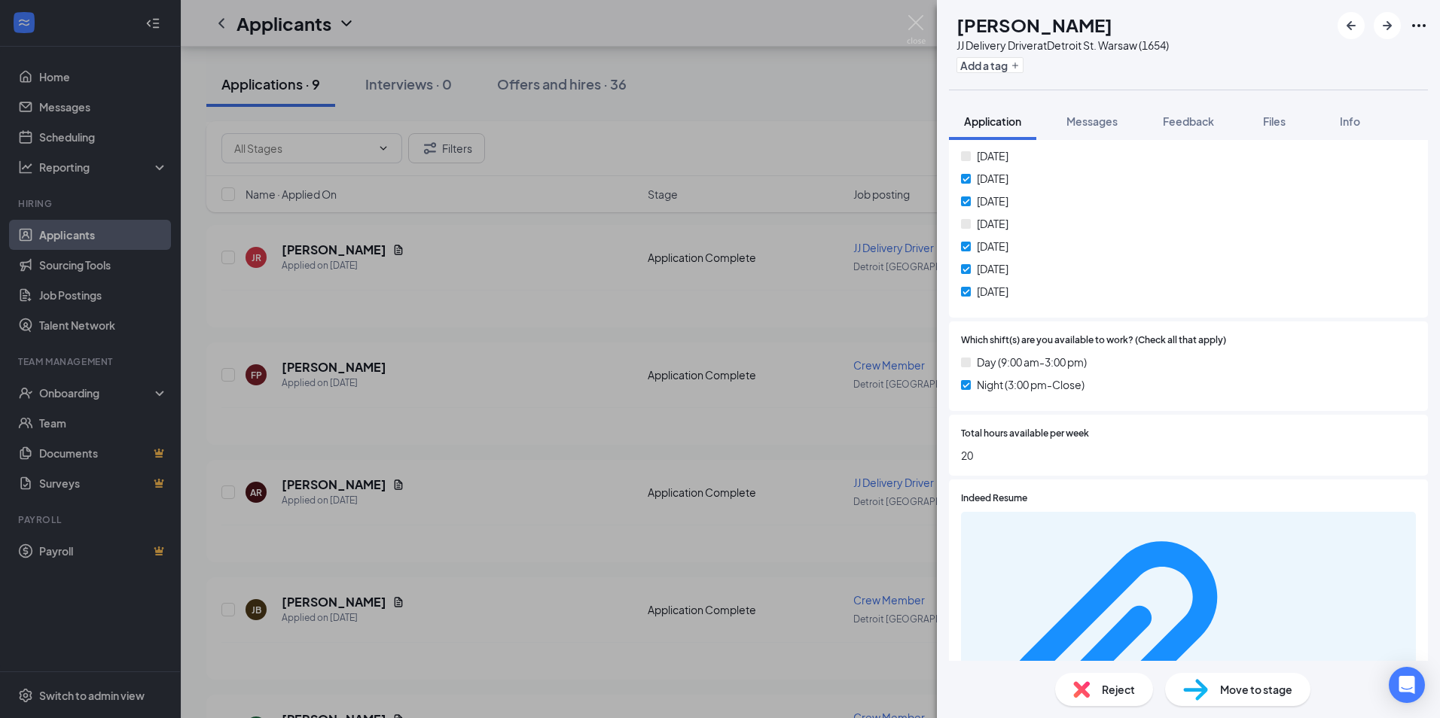
click at [706, 402] on div "AR [PERSON_NAME] JJ Delivery Driver at [GEOGRAPHIC_DATA] (1654) Add a tag Appli…" at bounding box center [720, 359] width 1440 height 718
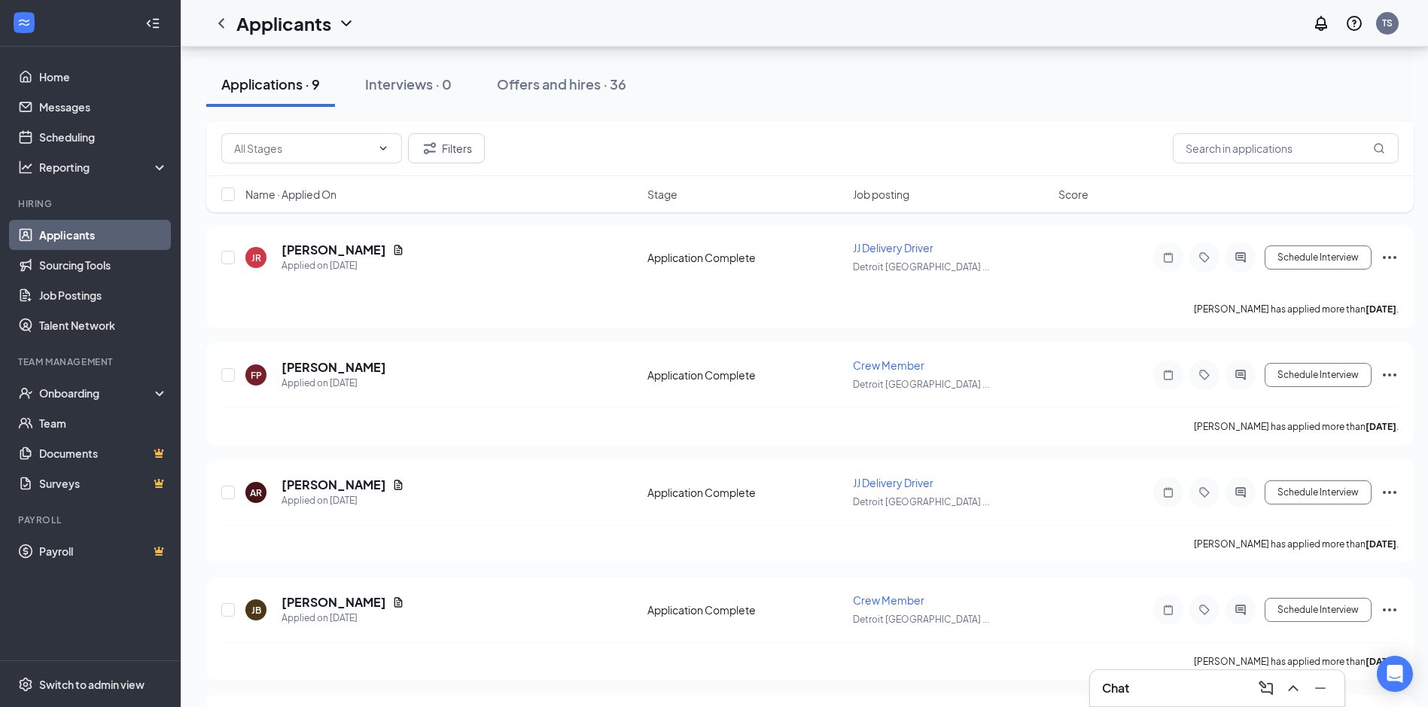
click at [1203, 684] on div "Chat" at bounding box center [1217, 688] width 230 height 24
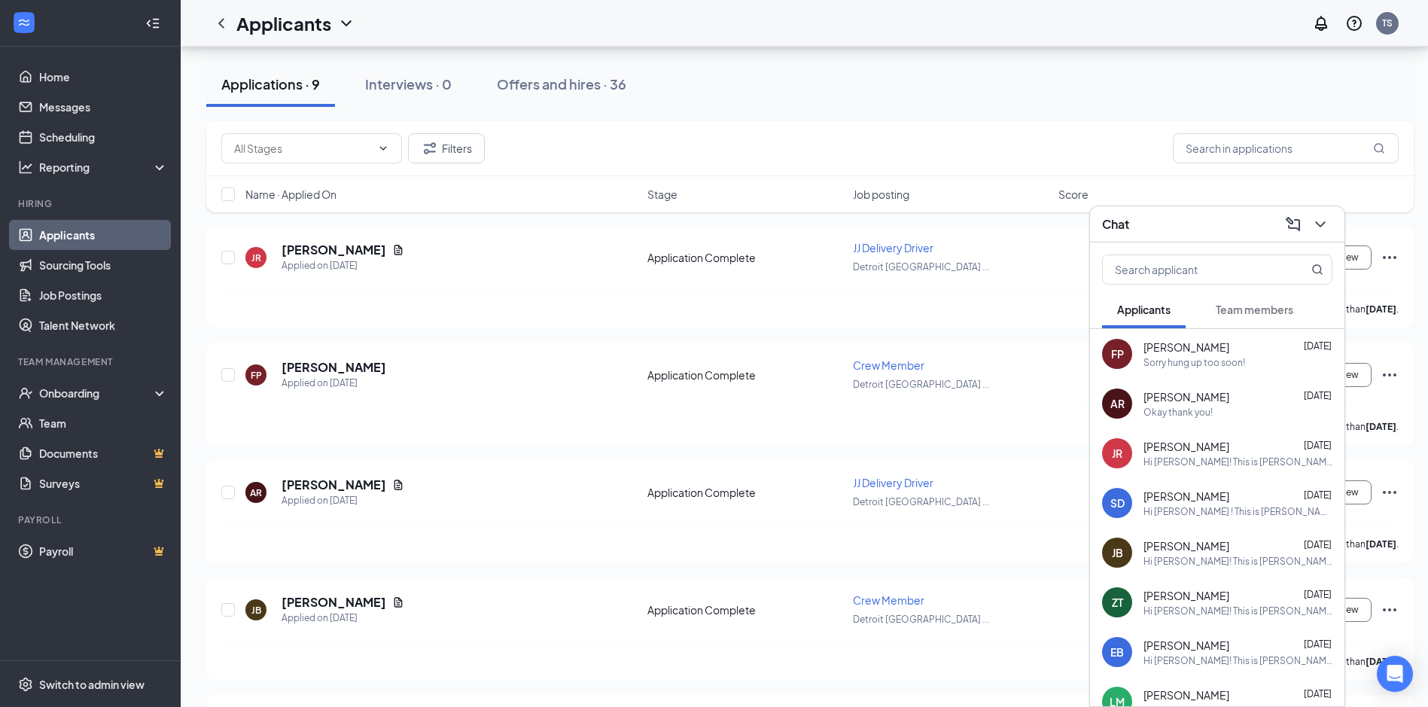
click at [1252, 417] on div "Okay thank you!" at bounding box center [1238, 412] width 189 height 13
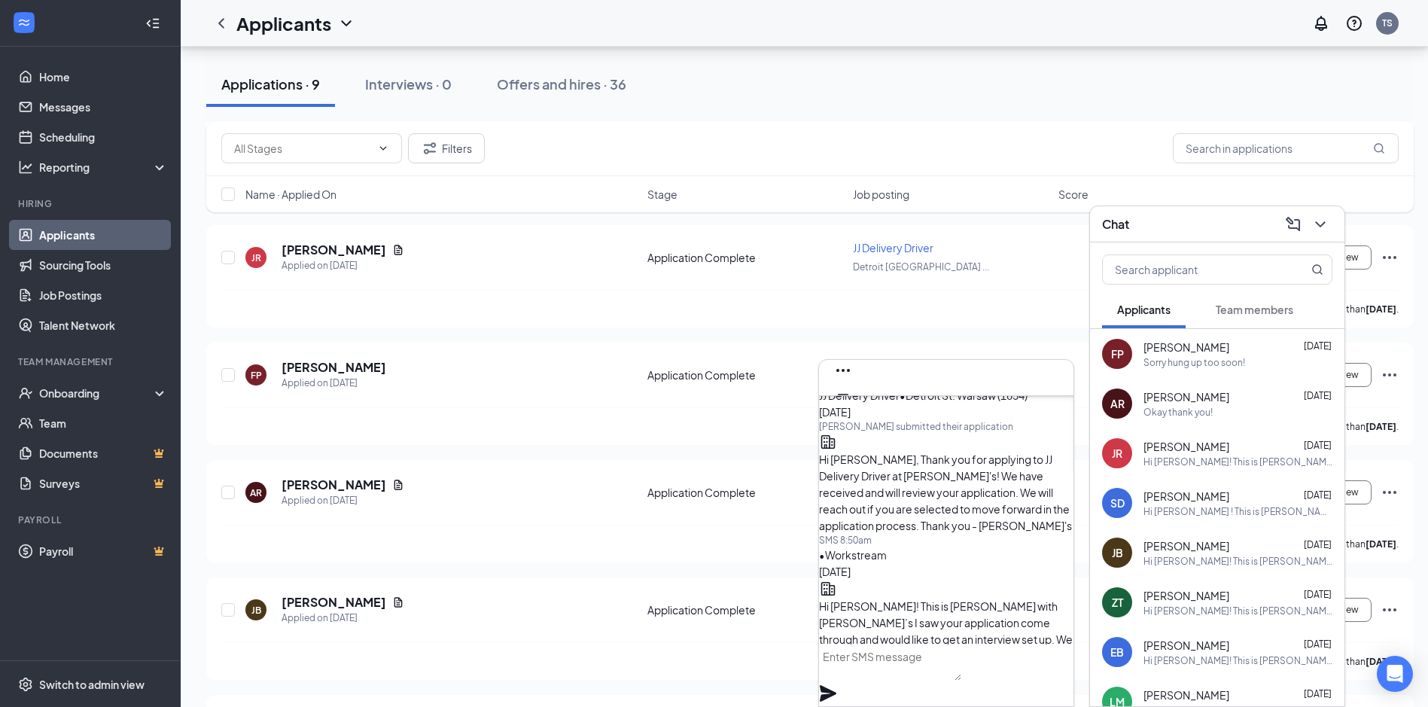
scroll to position [-376, 0]
click at [852, 410] on icon "Cross" at bounding box center [843, 419] width 18 height 18
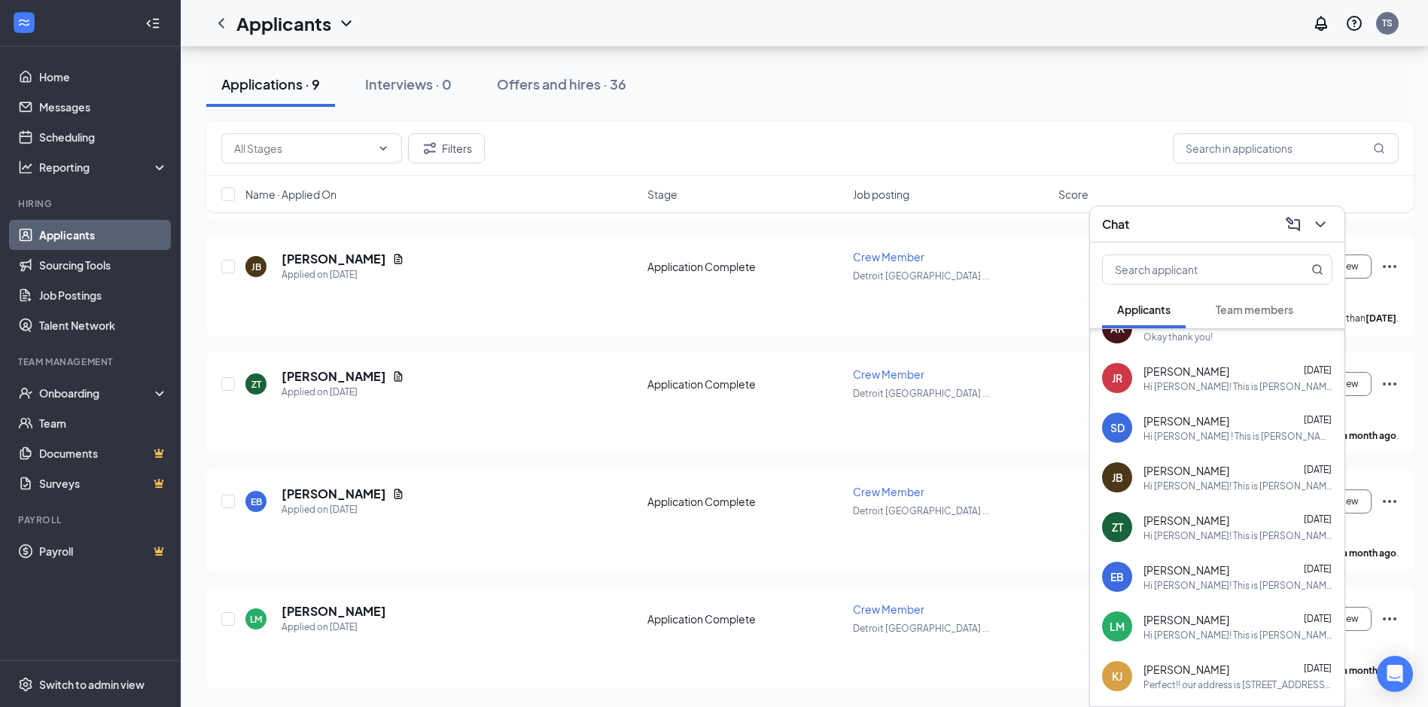
scroll to position [145, 0]
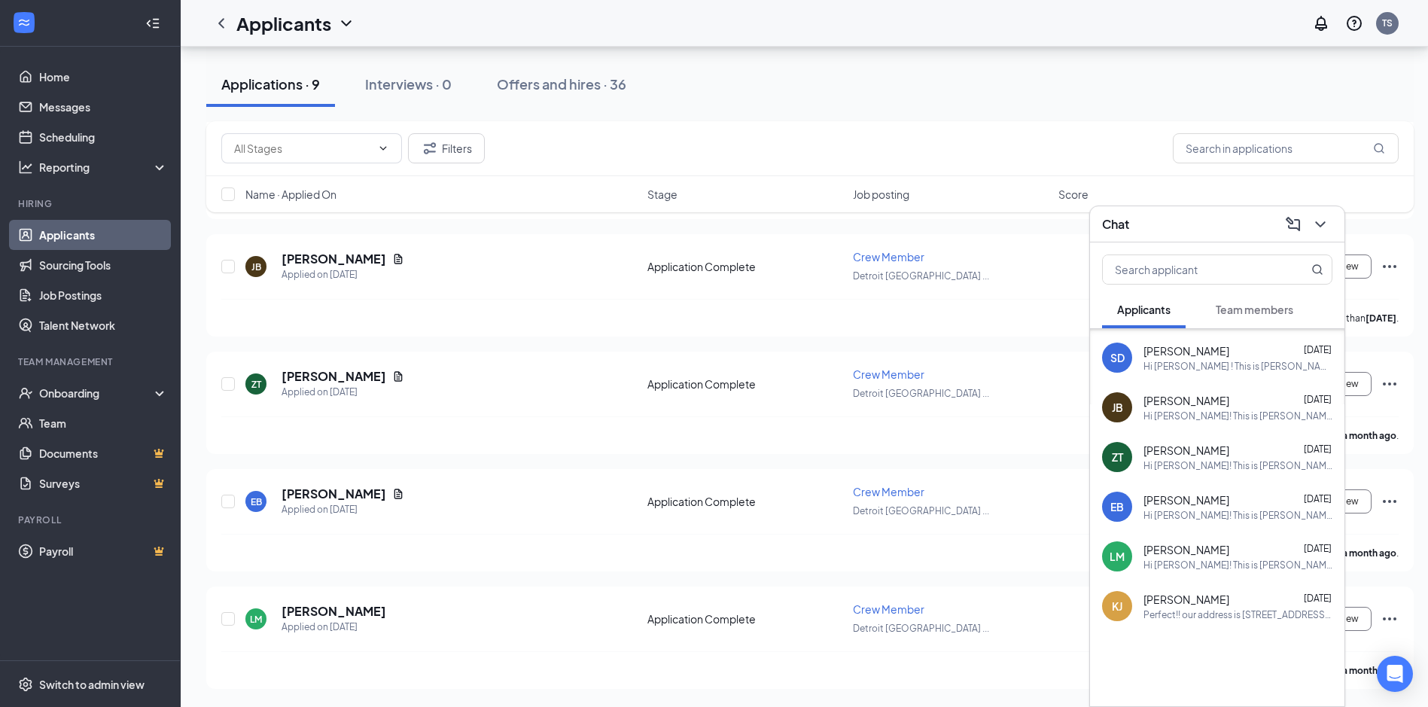
click at [1325, 236] on button at bounding box center [1321, 224] width 24 height 24
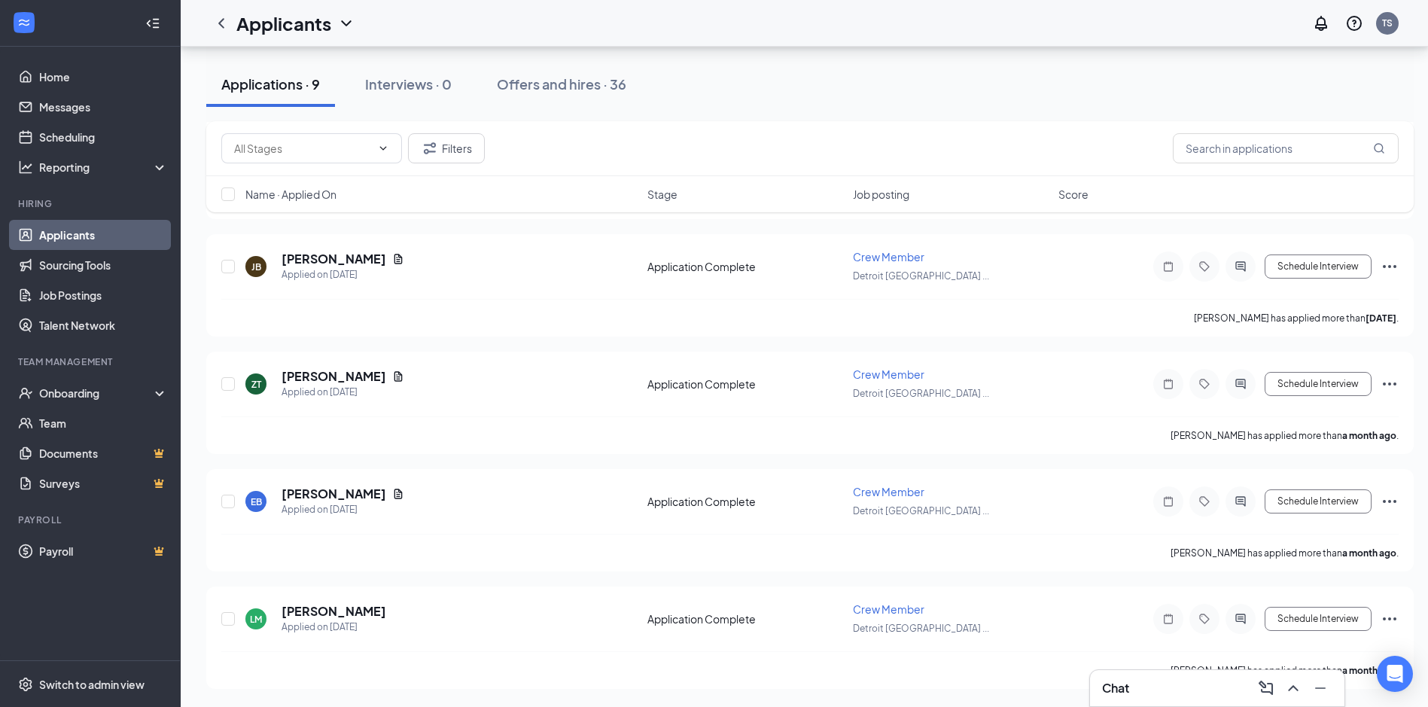
click at [852, 73] on div "Applications · 9 Interviews · 0 Offers and hires · 36" at bounding box center [810, 84] width 1208 height 45
